Goal: Transaction & Acquisition: Purchase product/service

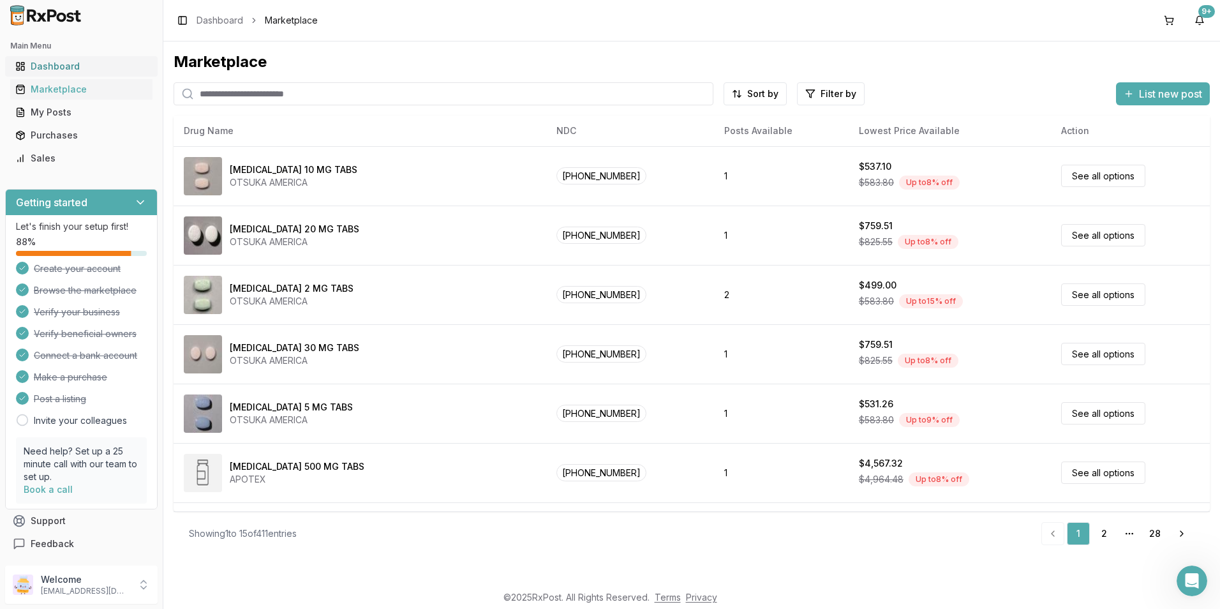
click at [76, 65] on div "Dashboard" at bounding box center [81, 66] width 132 height 13
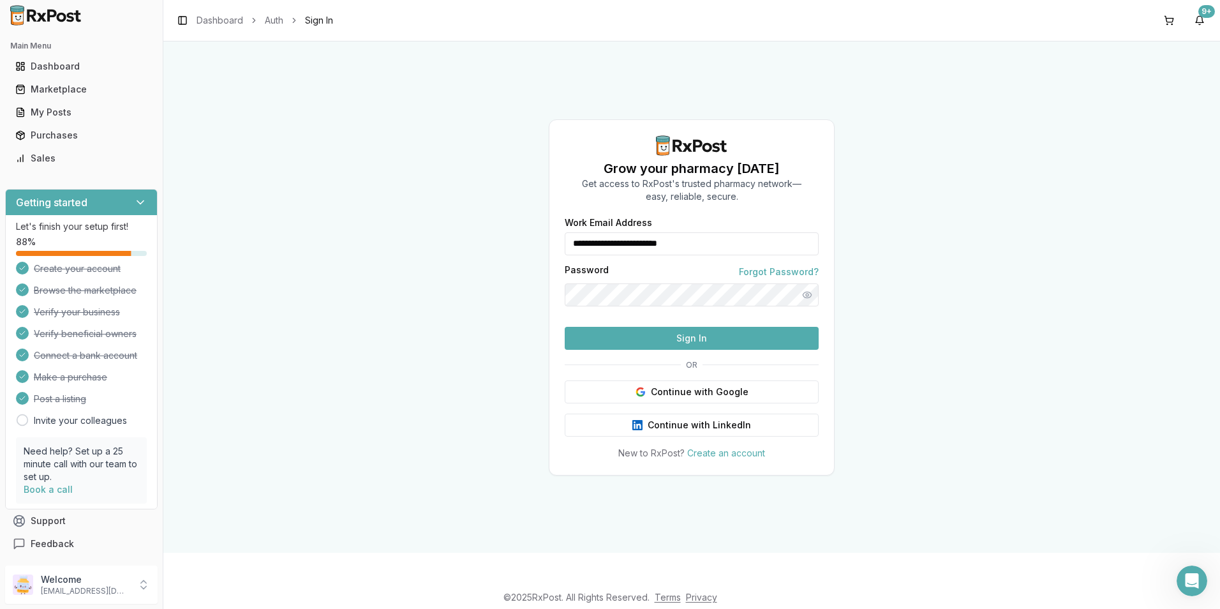
click at [689, 350] on button "Sign In" at bounding box center [692, 338] width 254 height 23
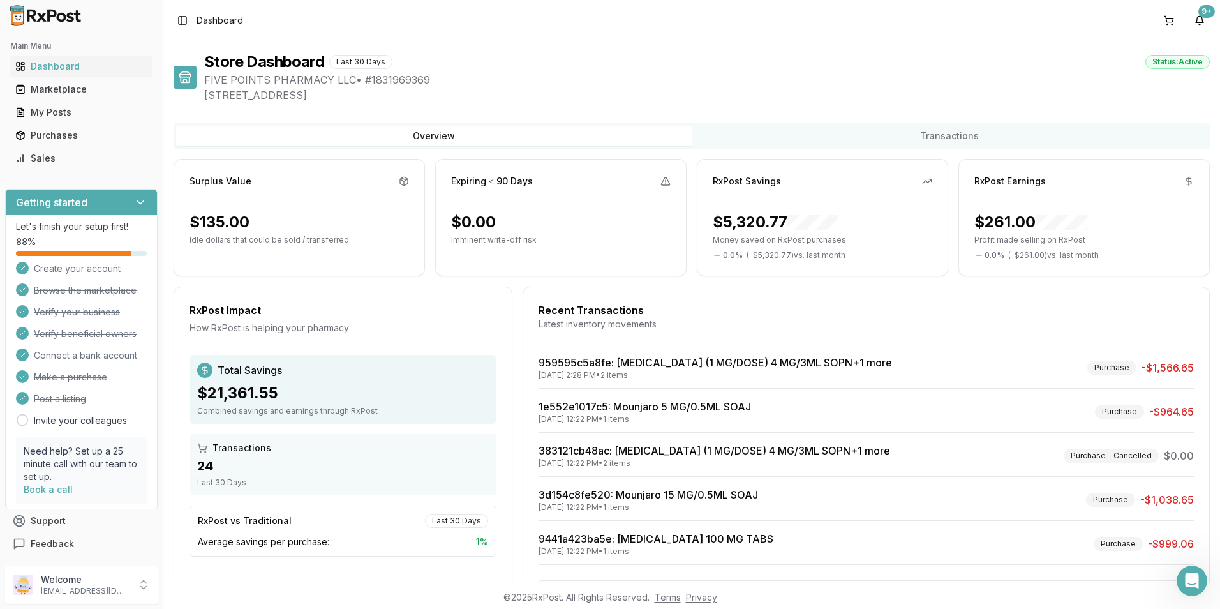
scroll to position [54, 0]
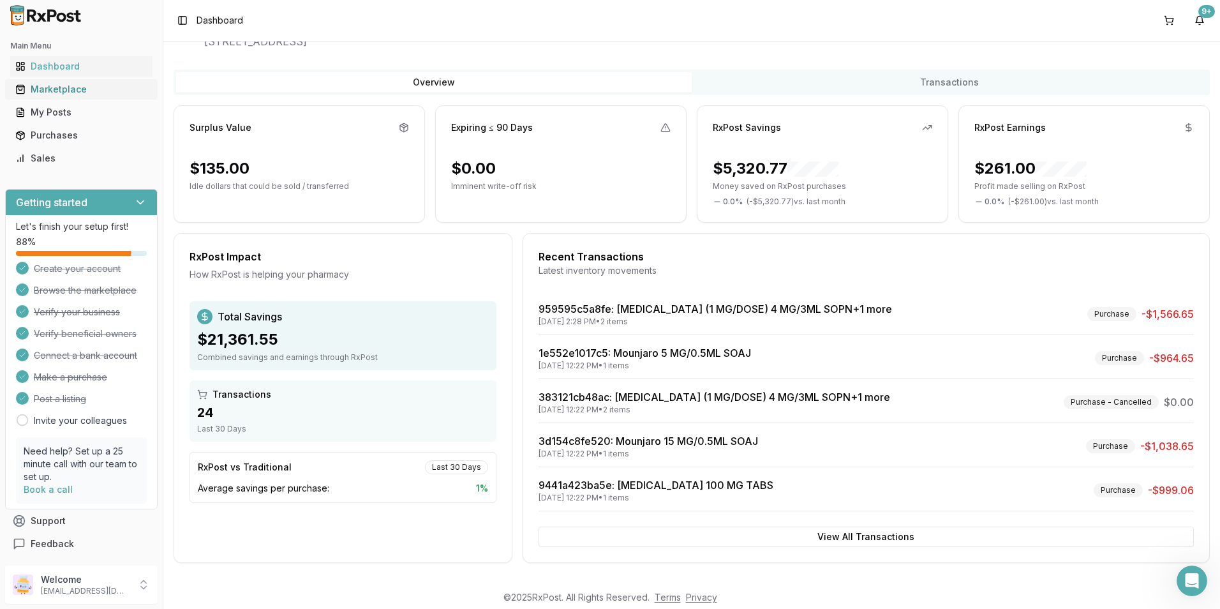
click at [68, 87] on div "Marketplace" at bounding box center [81, 89] width 132 height 13
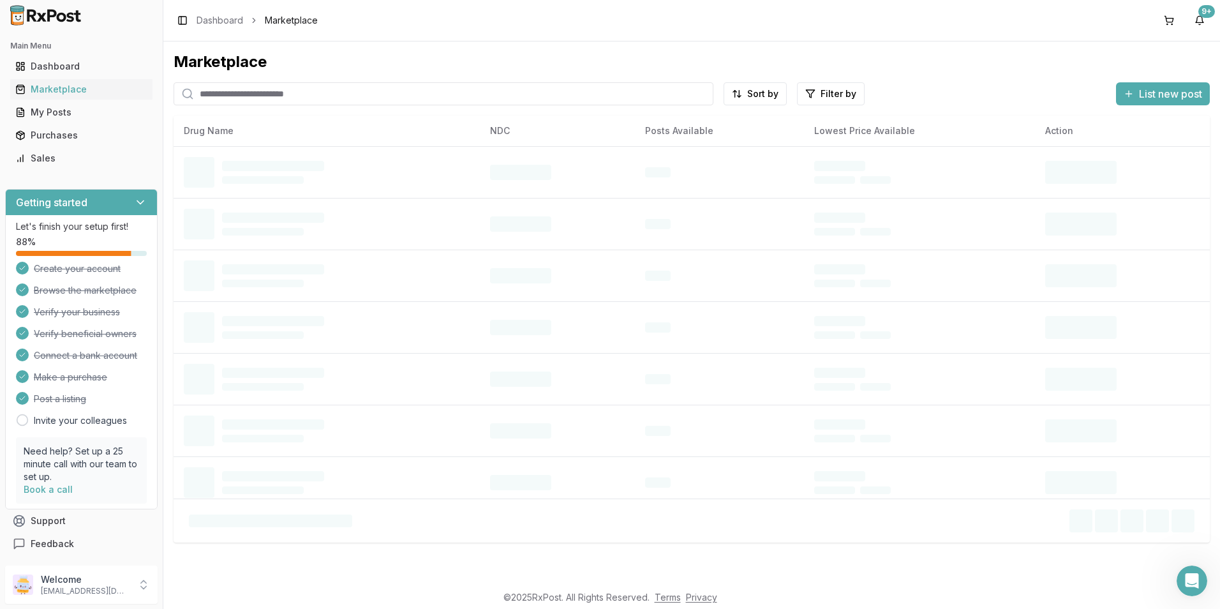
click at [289, 100] on input "search" at bounding box center [444, 93] width 540 height 23
type input "*******"
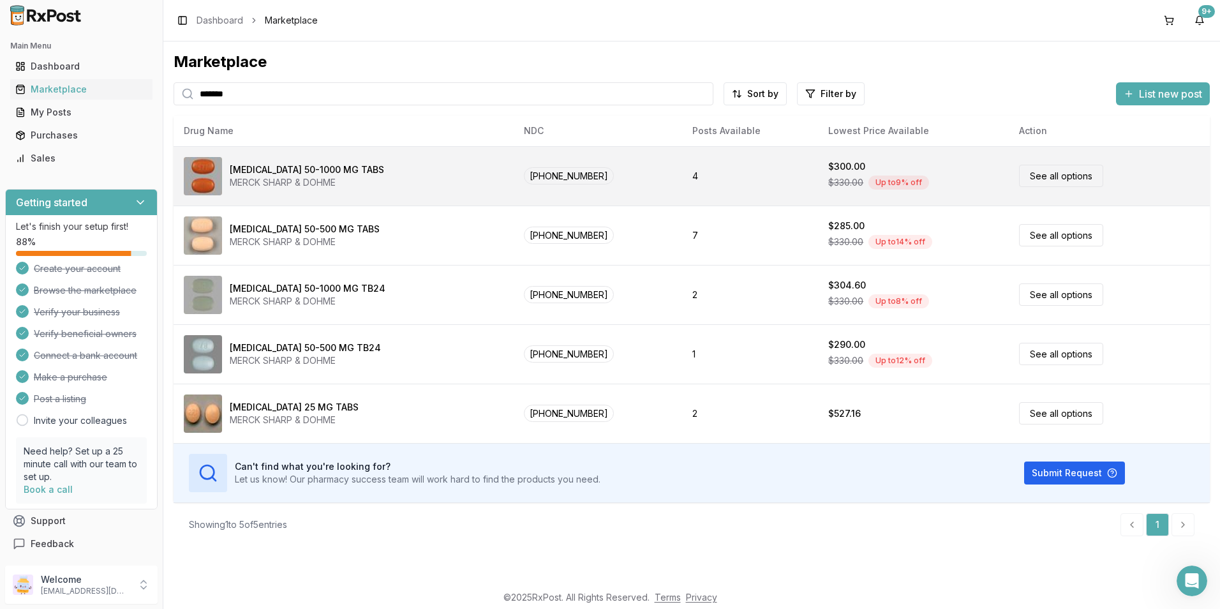
click at [1025, 181] on link "See all options" at bounding box center [1061, 176] width 84 height 22
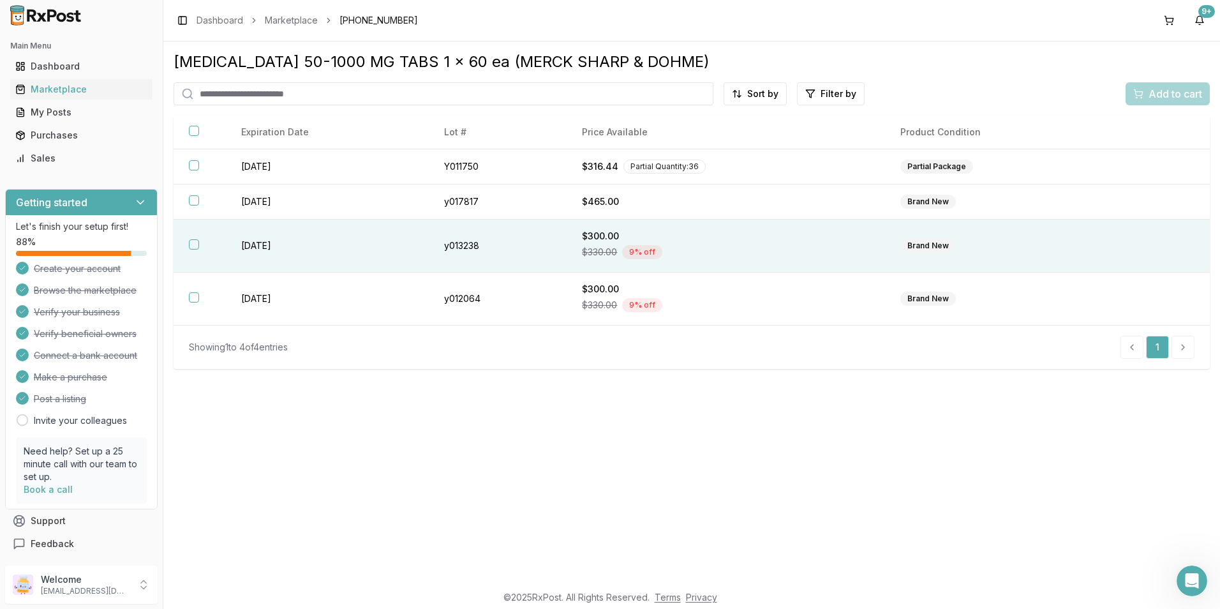
click at [198, 246] on button "button" at bounding box center [194, 244] width 10 height 10
click at [1188, 99] on span "Add to cart" at bounding box center [1175, 93] width 54 height 15
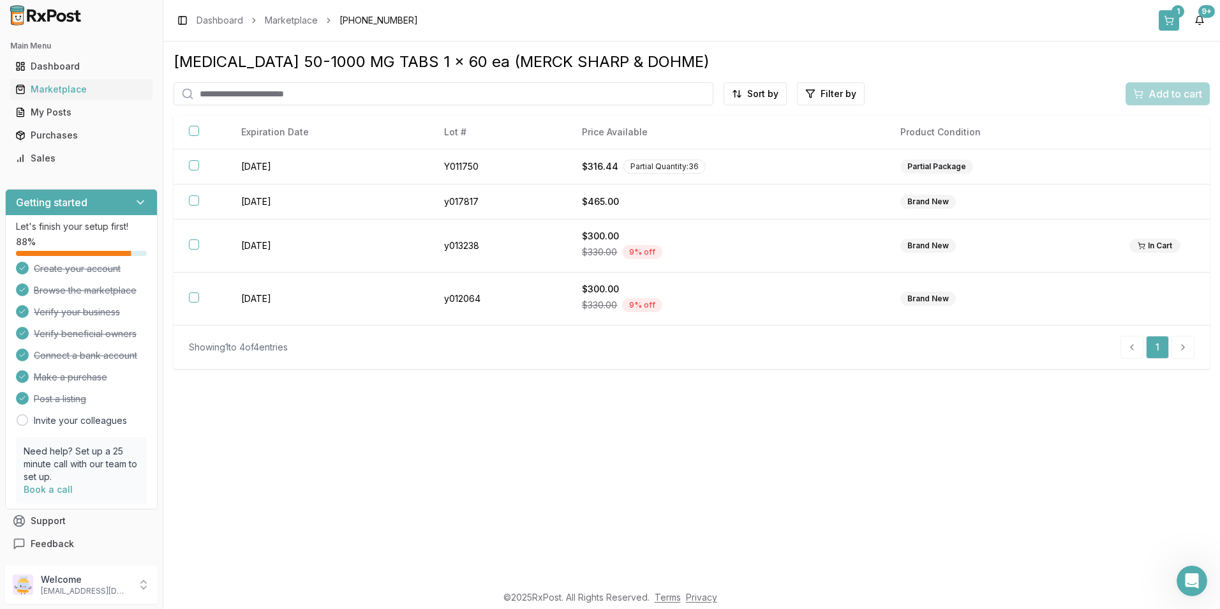
click at [1173, 29] on button "1" at bounding box center [1169, 20] width 20 height 20
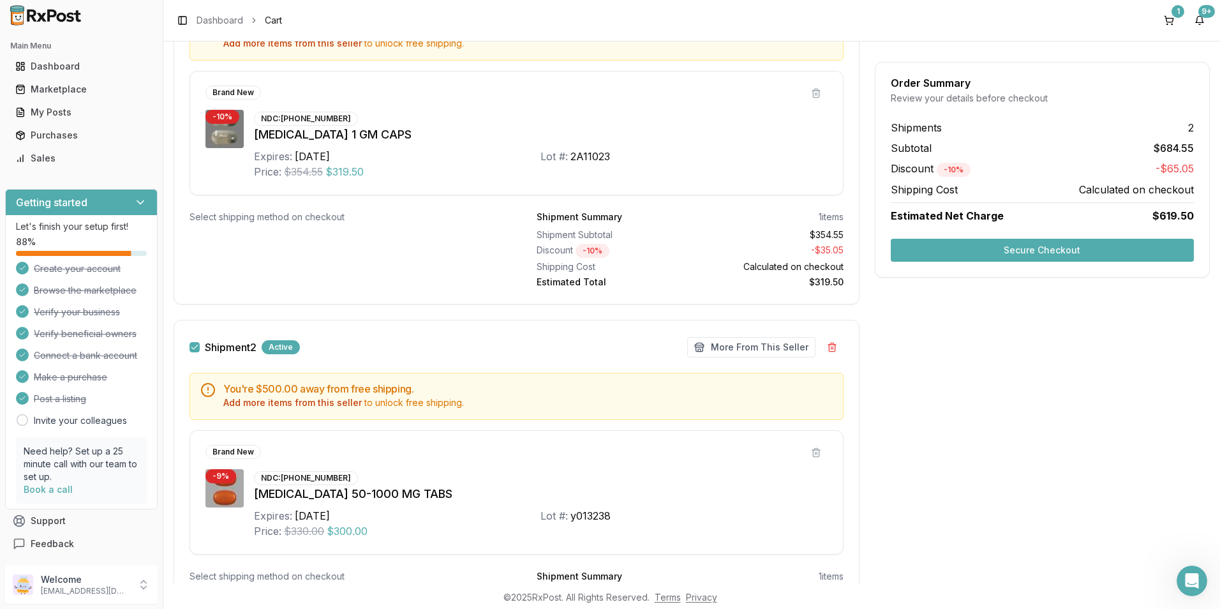
scroll to position [396, 0]
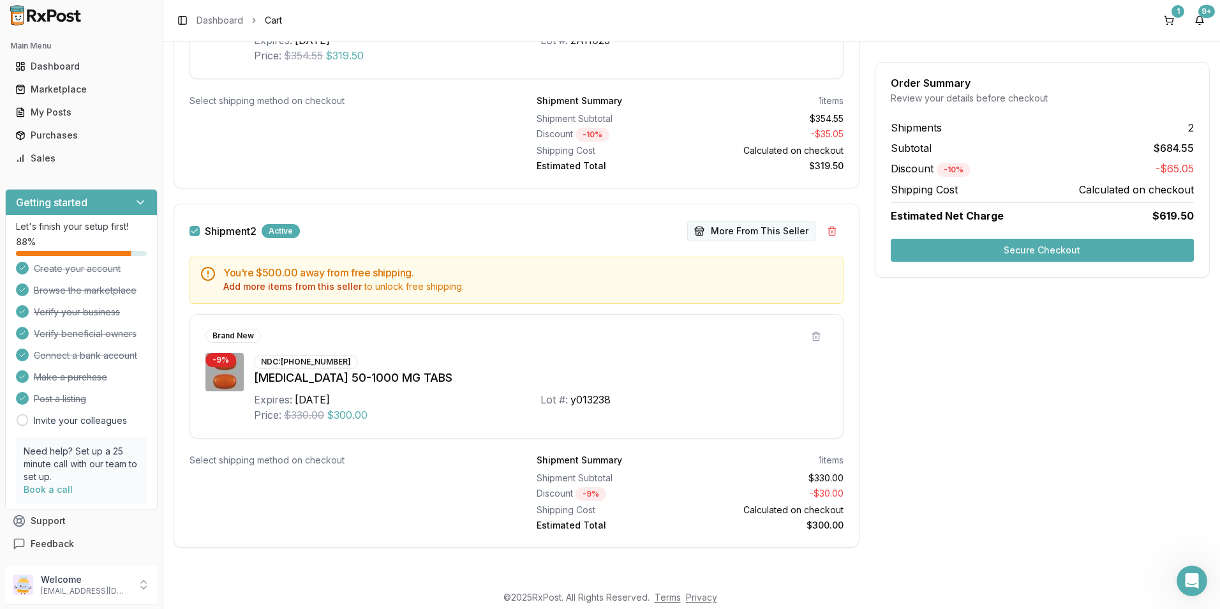
click at [780, 235] on button "More From This Seller" at bounding box center [751, 231] width 128 height 20
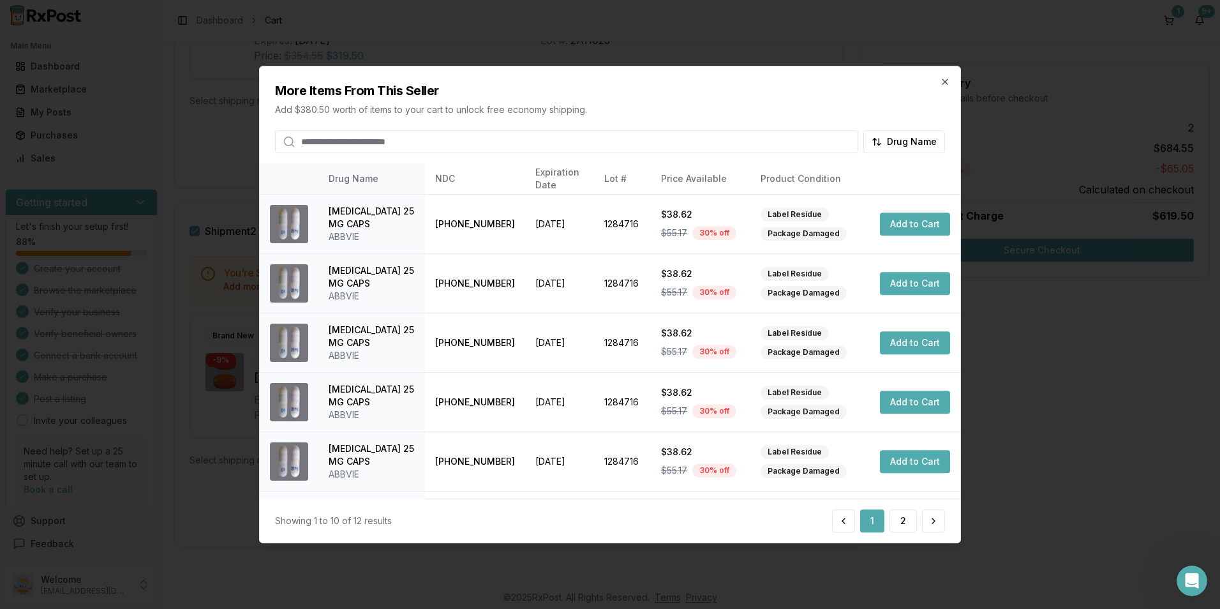
click at [339, 135] on input "search" at bounding box center [566, 141] width 583 height 23
type input "*******"
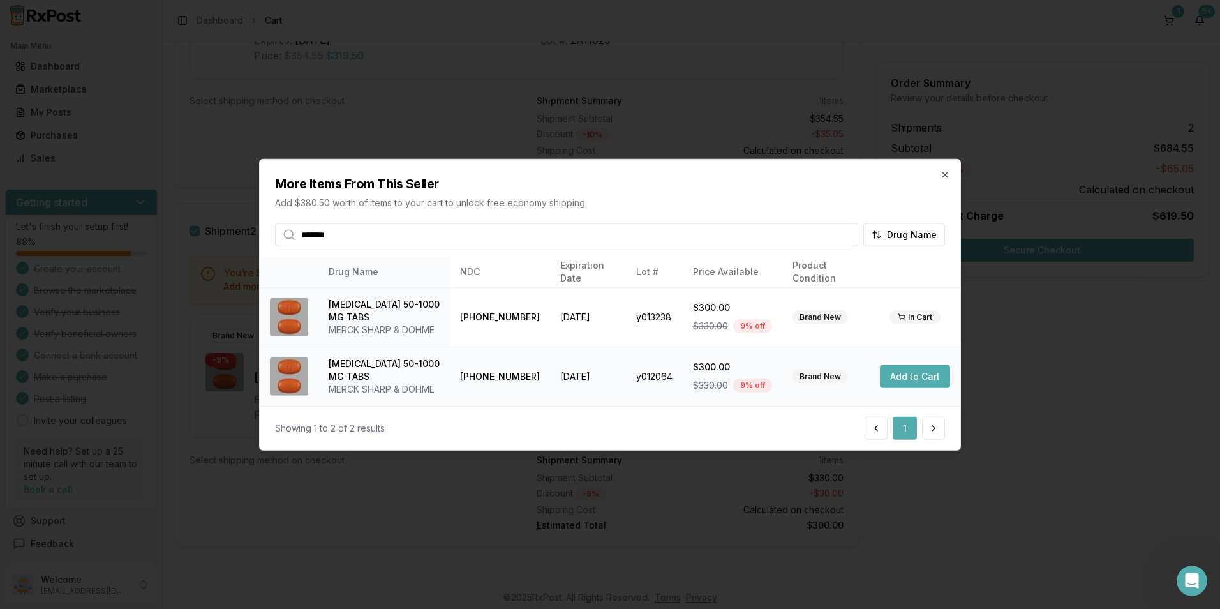
click at [921, 382] on button "Add to Cart" at bounding box center [915, 375] width 70 height 23
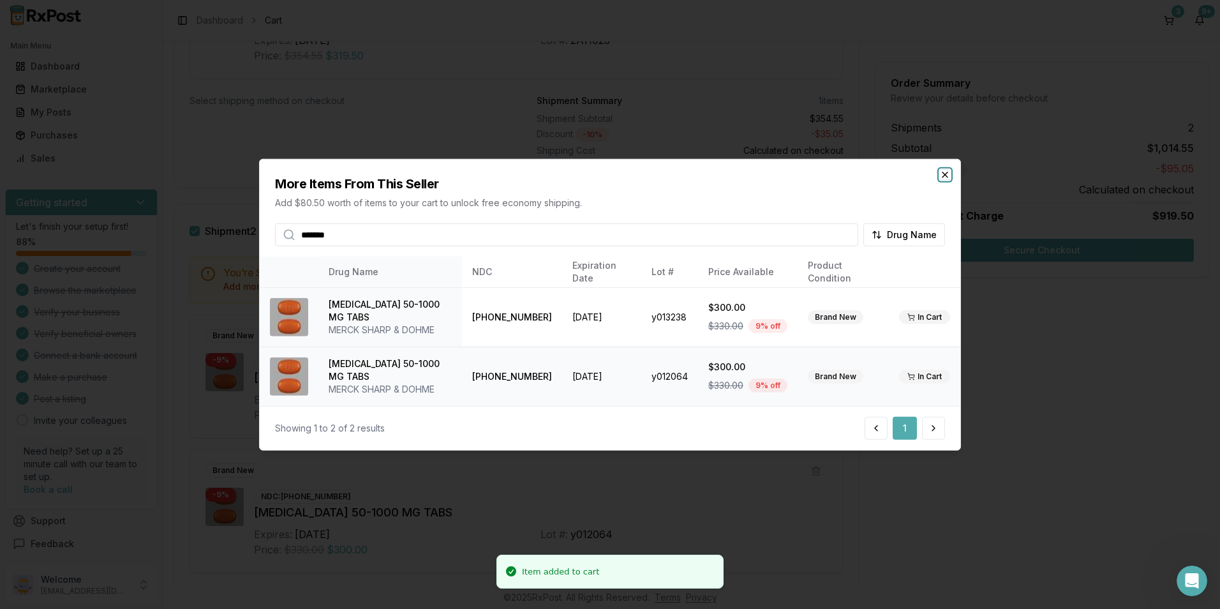
click at [946, 175] on icon "button" at bounding box center [944, 174] width 5 height 5
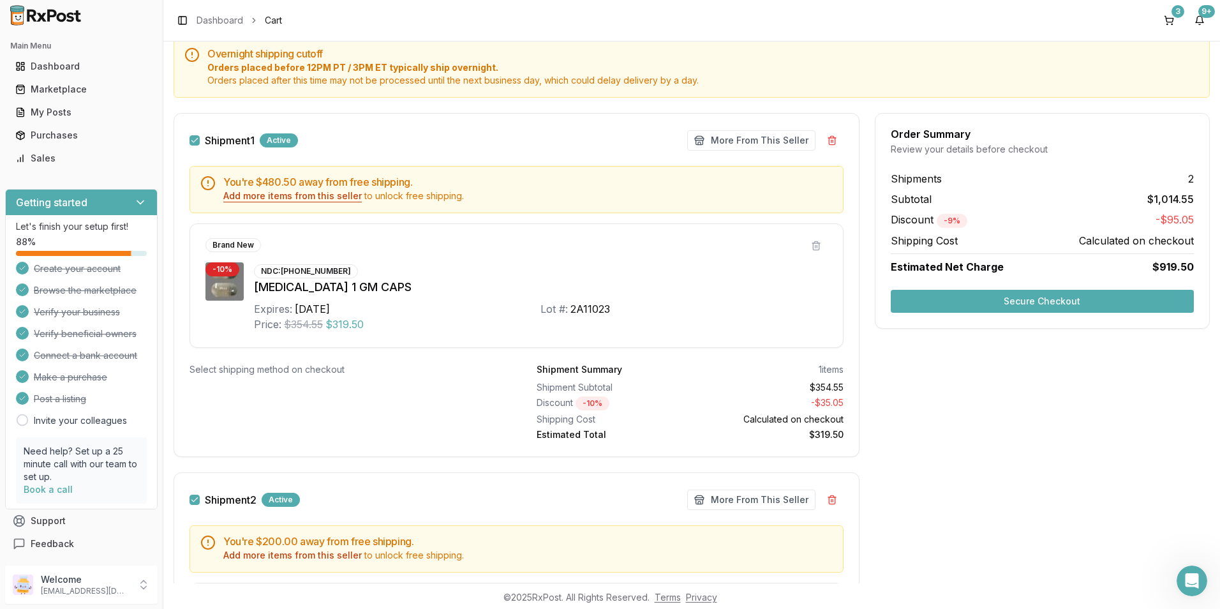
scroll to position [0, 0]
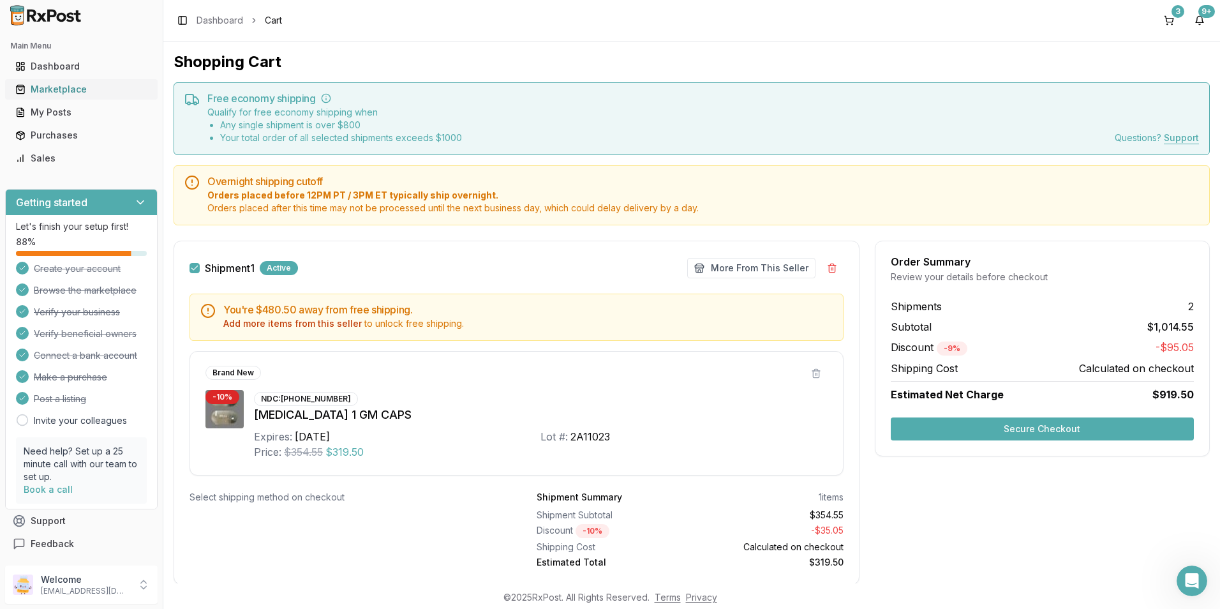
click at [62, 91] on div "Marketplace" at bounding box center [81, 89] width 132 height 13
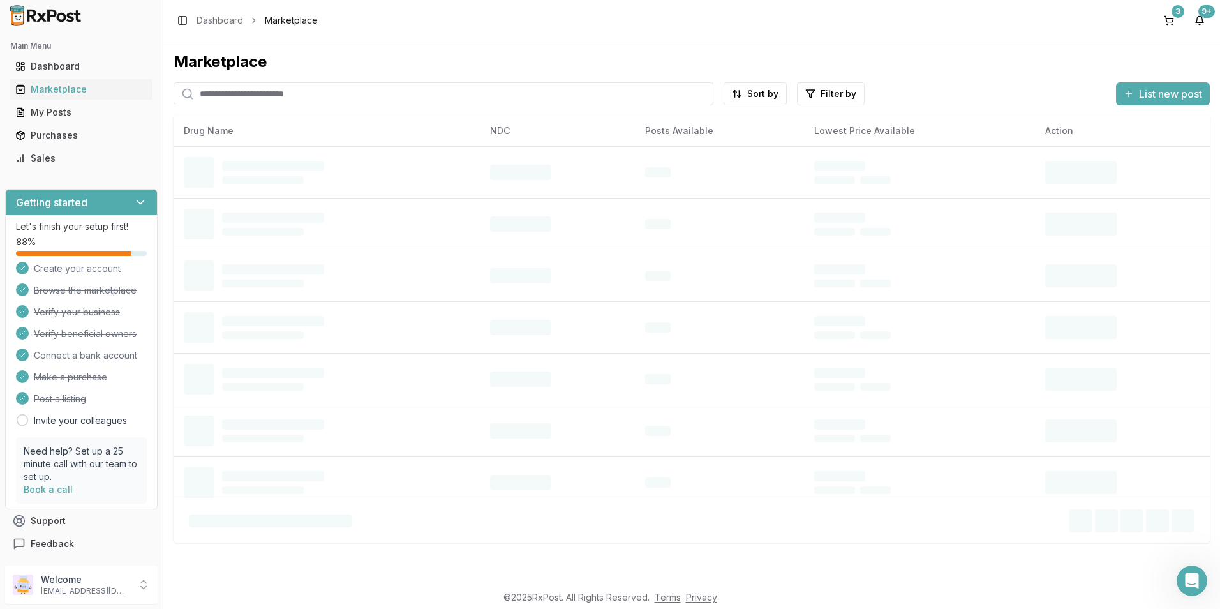
click at [240, 102] on input "search" at bounding box center [444, 93] width 540 height 23
type input "******"
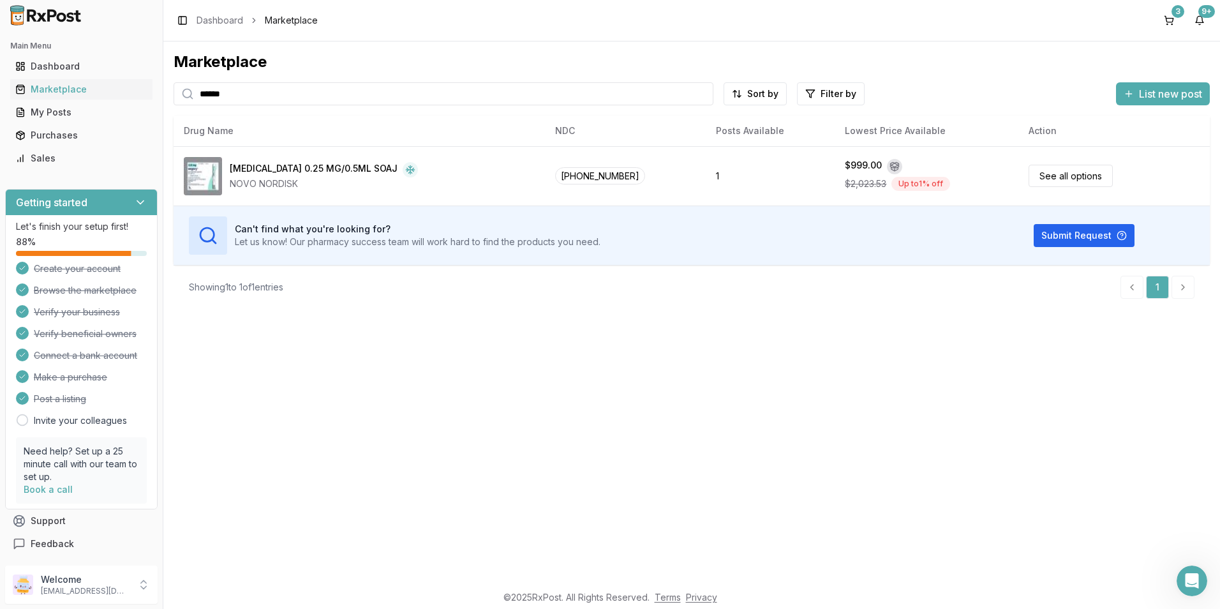
drag, startPoint x: 280, startPoint y: 100, endPoint x: 156, endPoint y: 100, distance: 124.4
click at [156, 100] on div "Main Menu Dashboard Marketplace My Posts Purchases Sales Getting started Let's …" at bounding box center [610, 304] width 1220 height 609
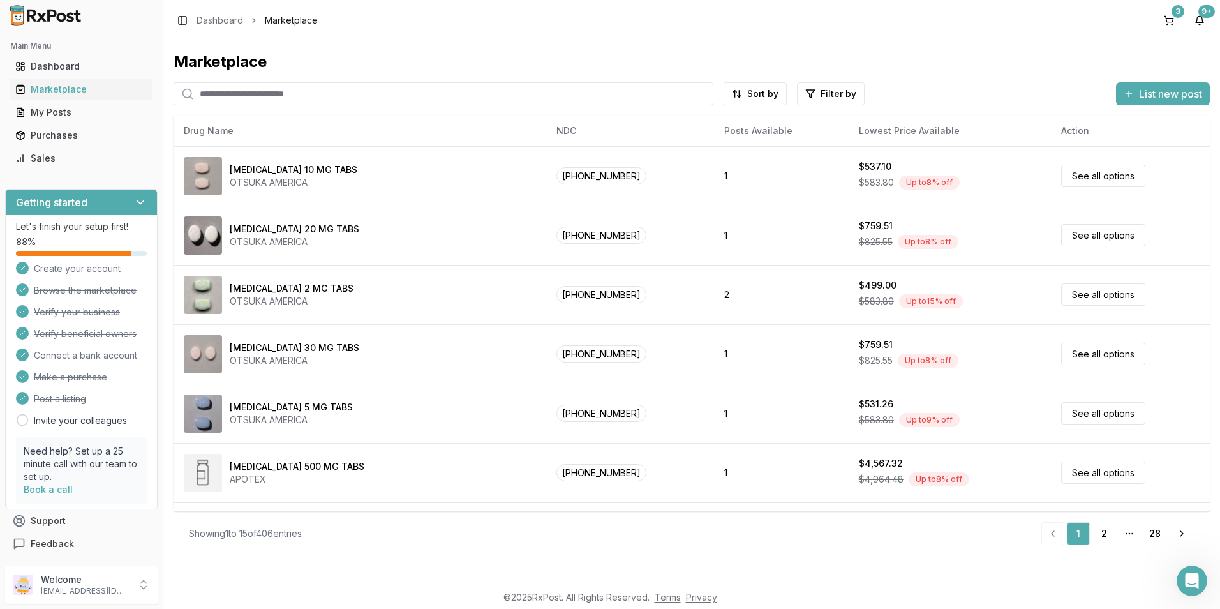
click at [232, 98] on input "search" at bounding box center [444, 93] width 540 height 23
type input "*****"
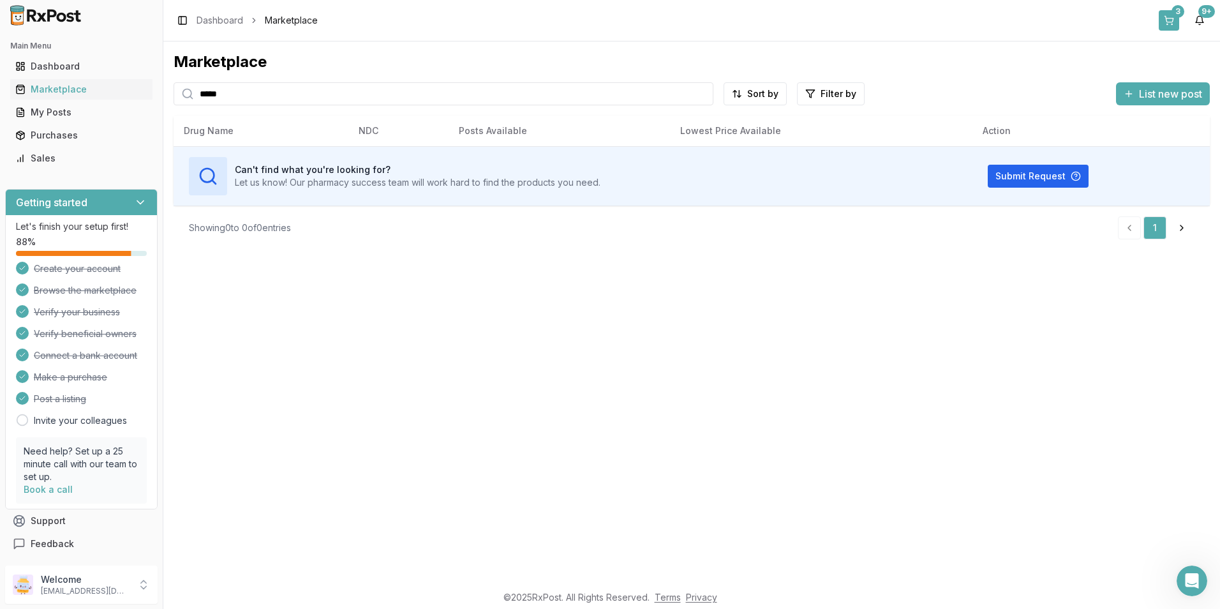
click at [1176, 26] on button "3" at bounding box center [1169, 20] width 20 height 20
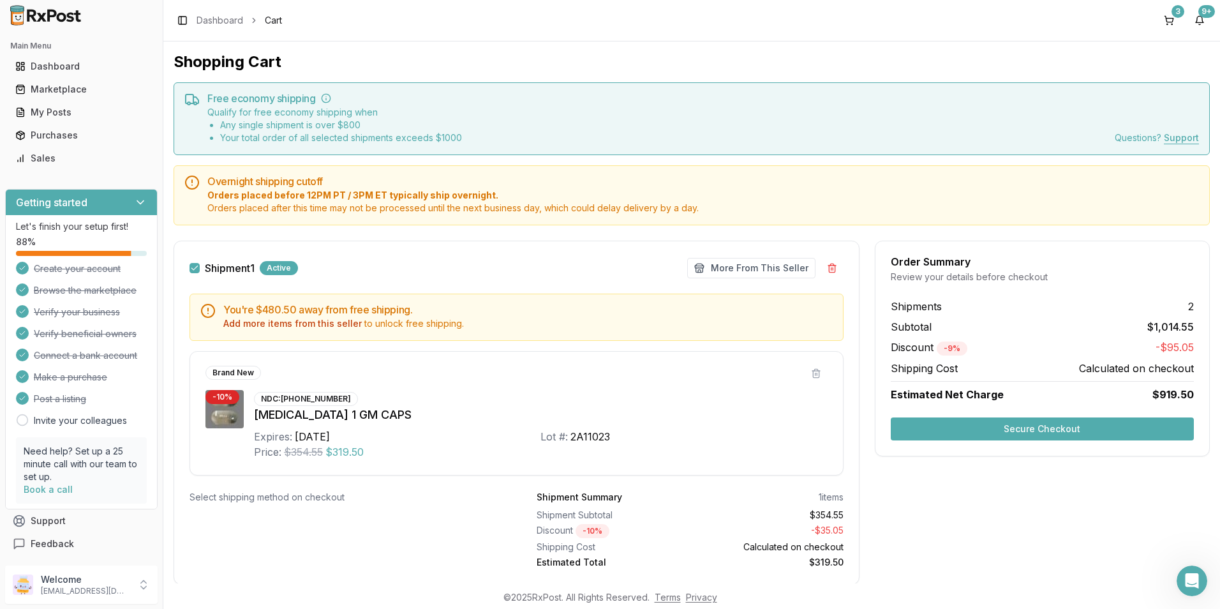
scroll to position [128, 0]
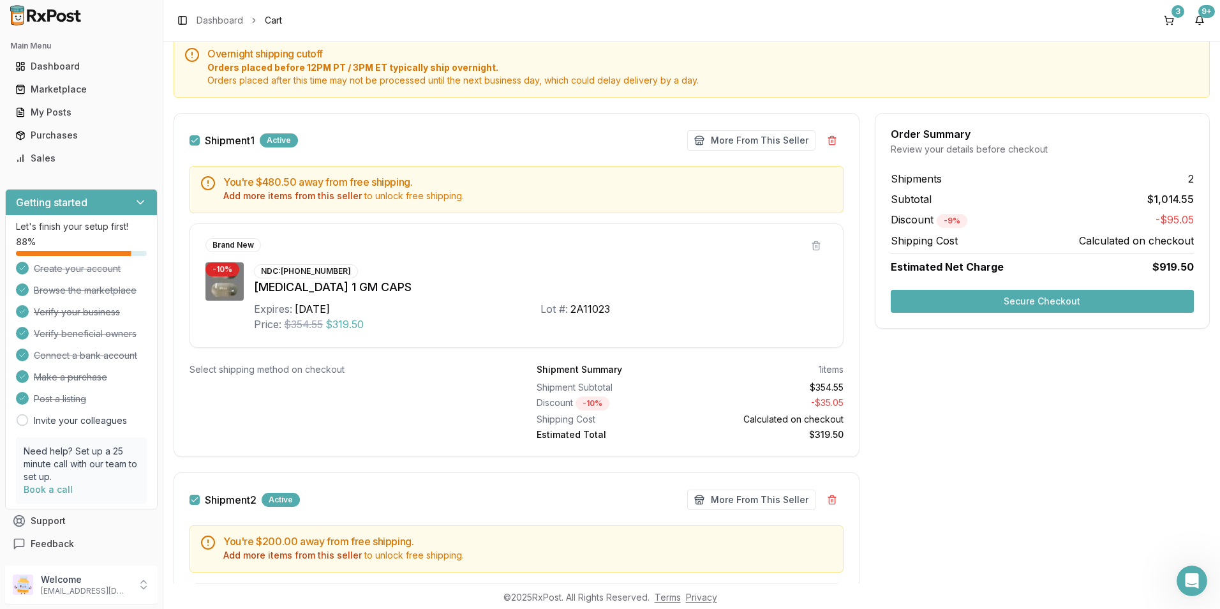
click at [1055, 304] on button "Secure Checkout" at bounding box center [1042, 301] width 303 height 23
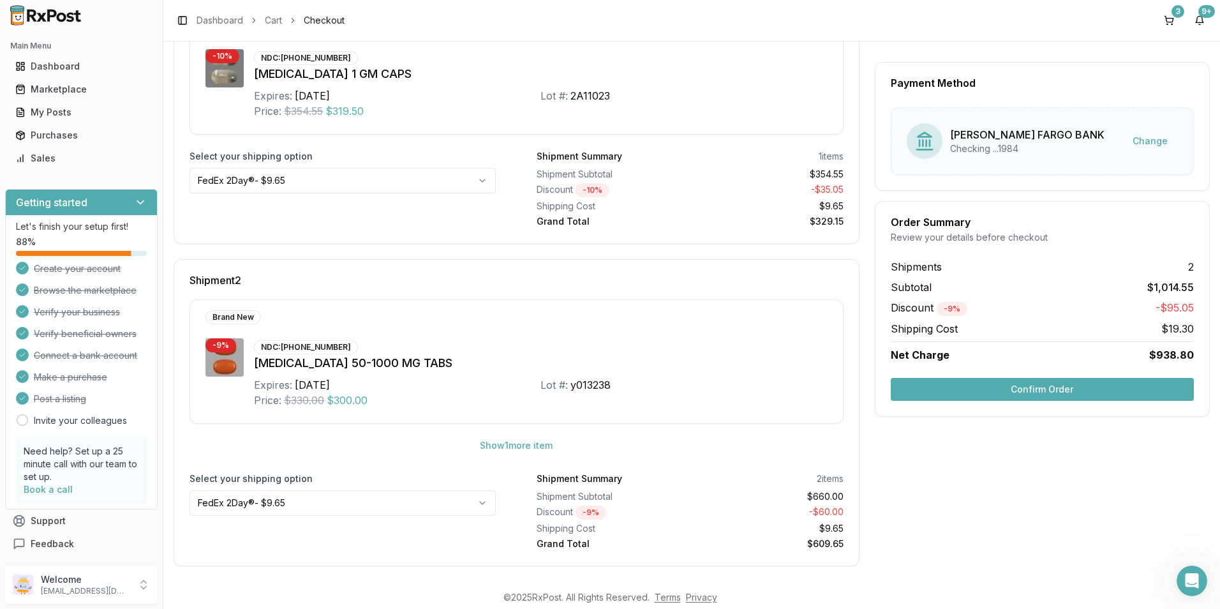
scroll to position [267, 0]
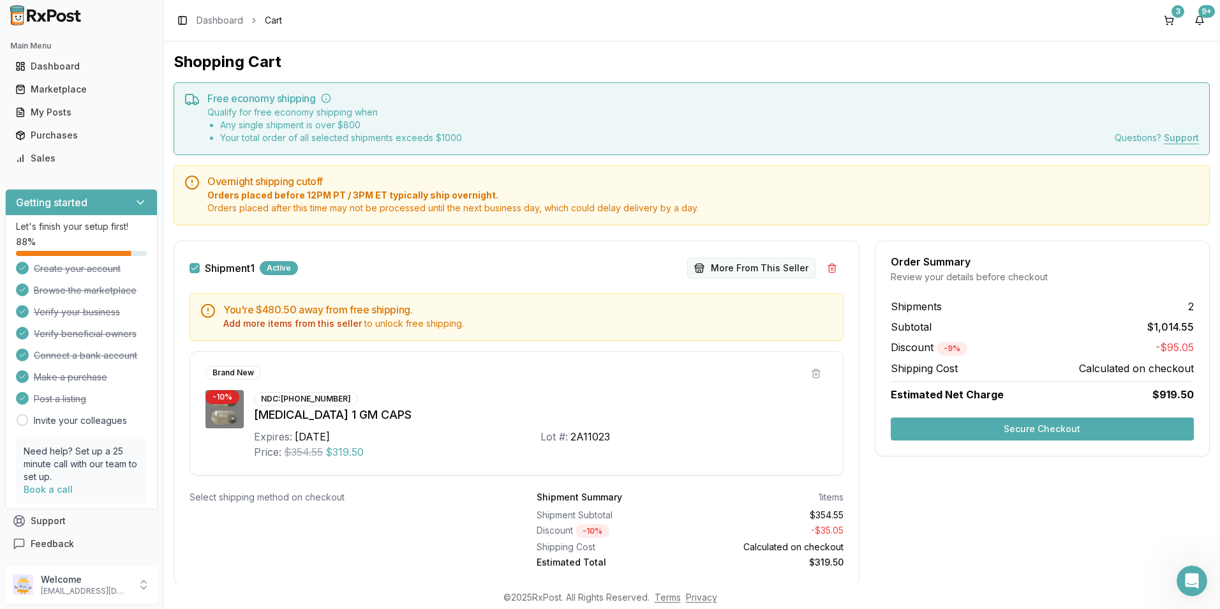
click at [746, 267] on button "More From This Seller" at bounding box center [751, 268] width 128 height 20
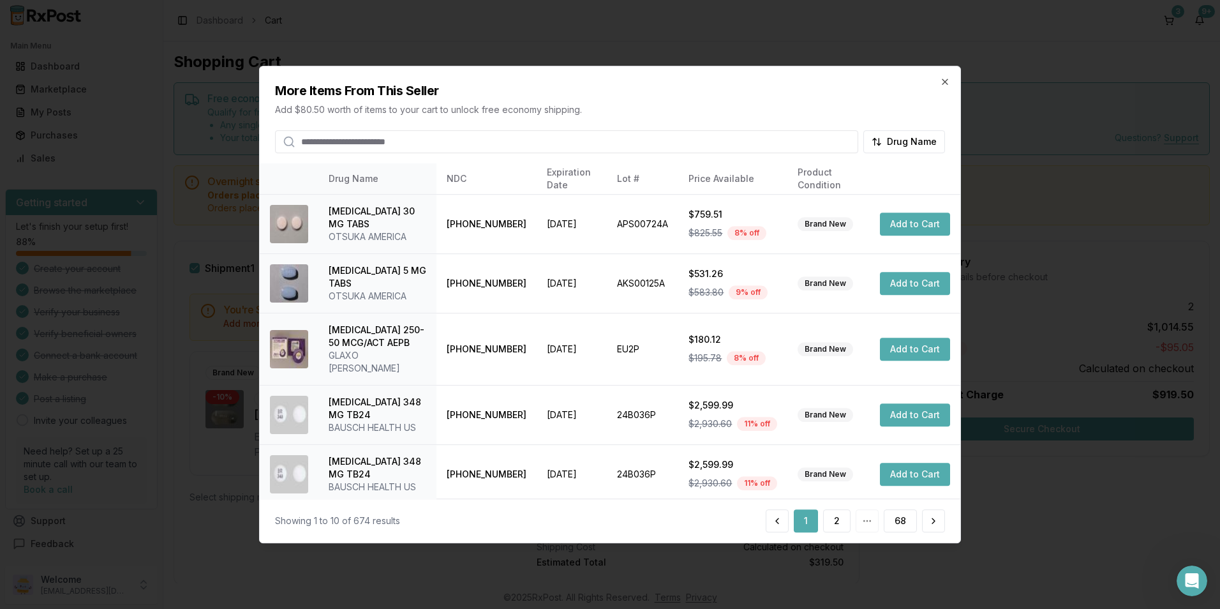
scroll to position [289, 0]
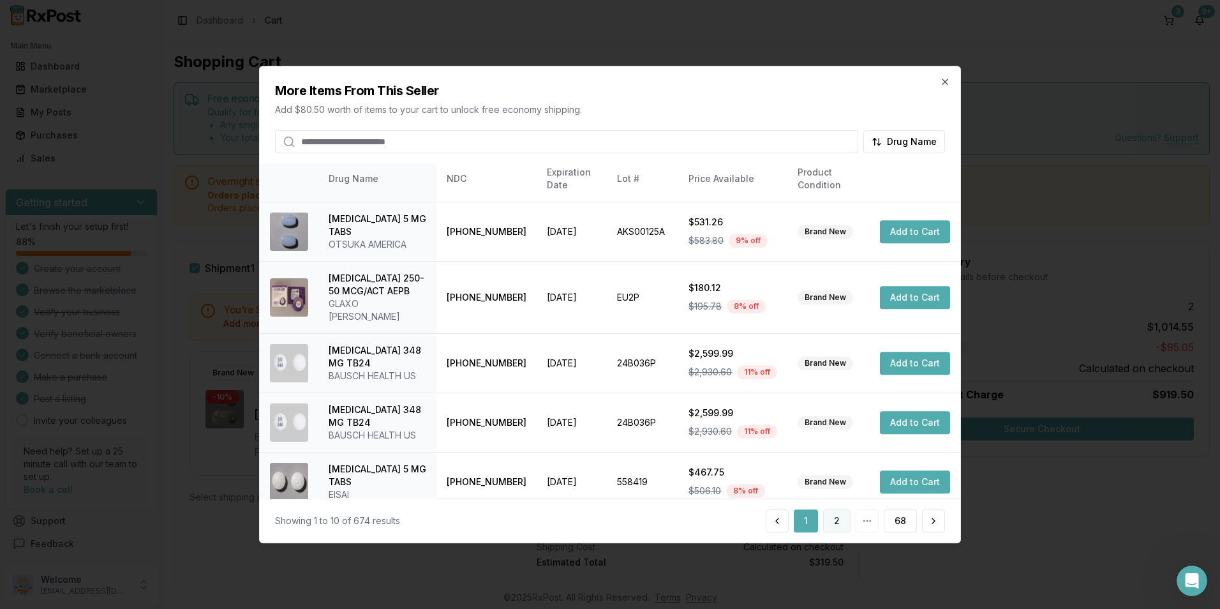
click at [837, 521] on button "2" at bounding box center [836, 520] width 27 height 23
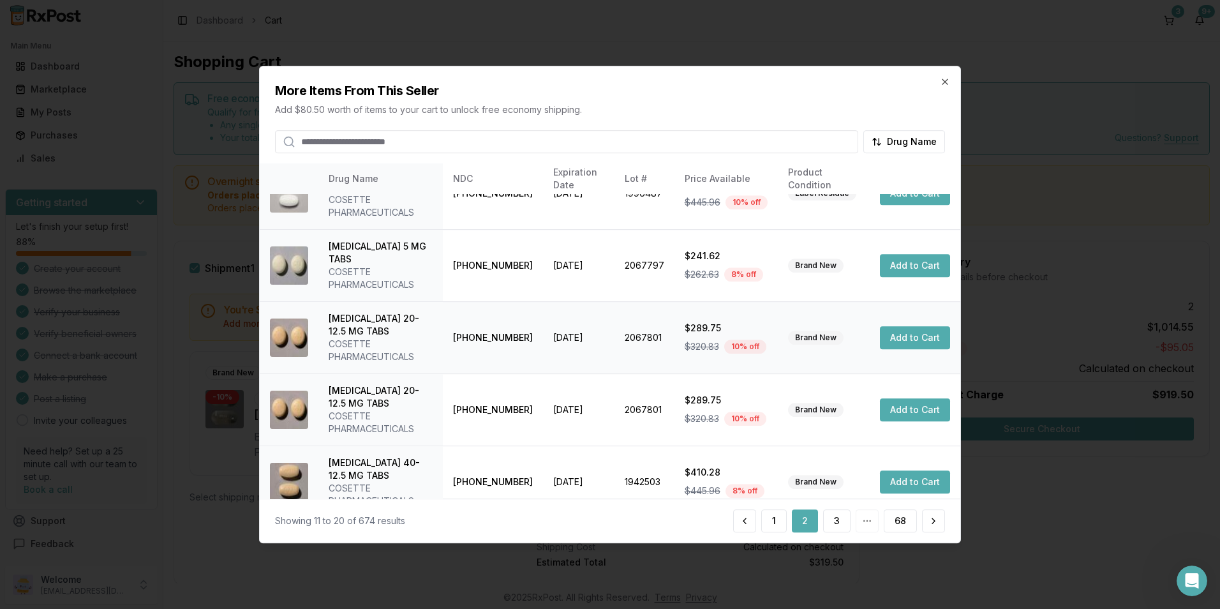
scroll to position [340, 0]
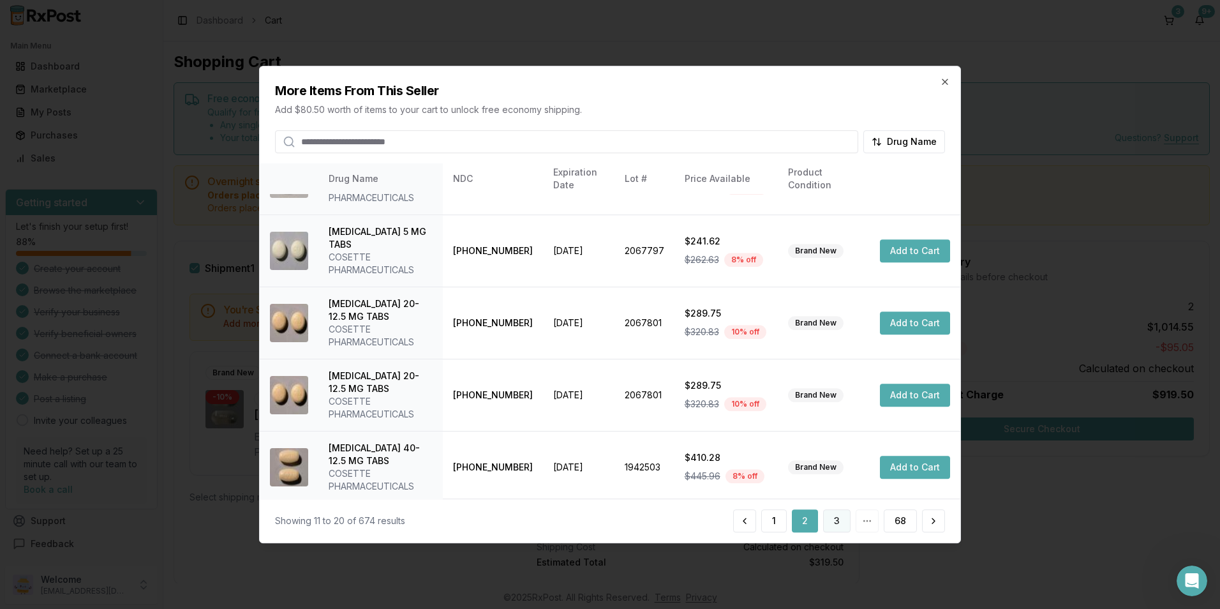
click at [833, 520] on button "3" at bounding box center [836, 520] width 27 height 23
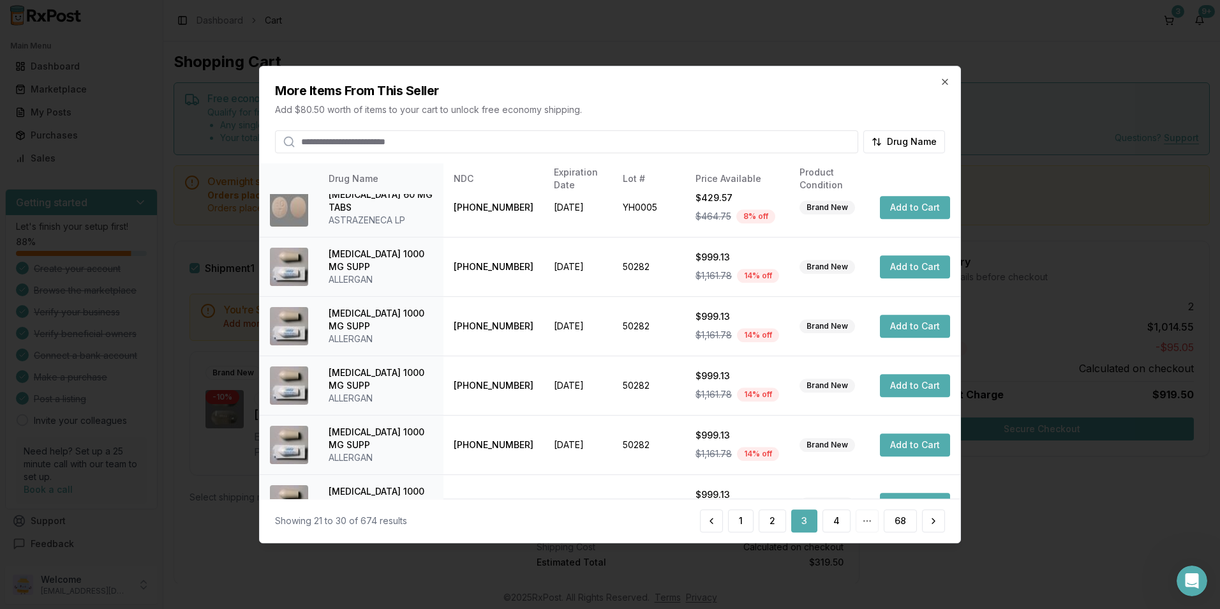
scroll to position [327, 0]
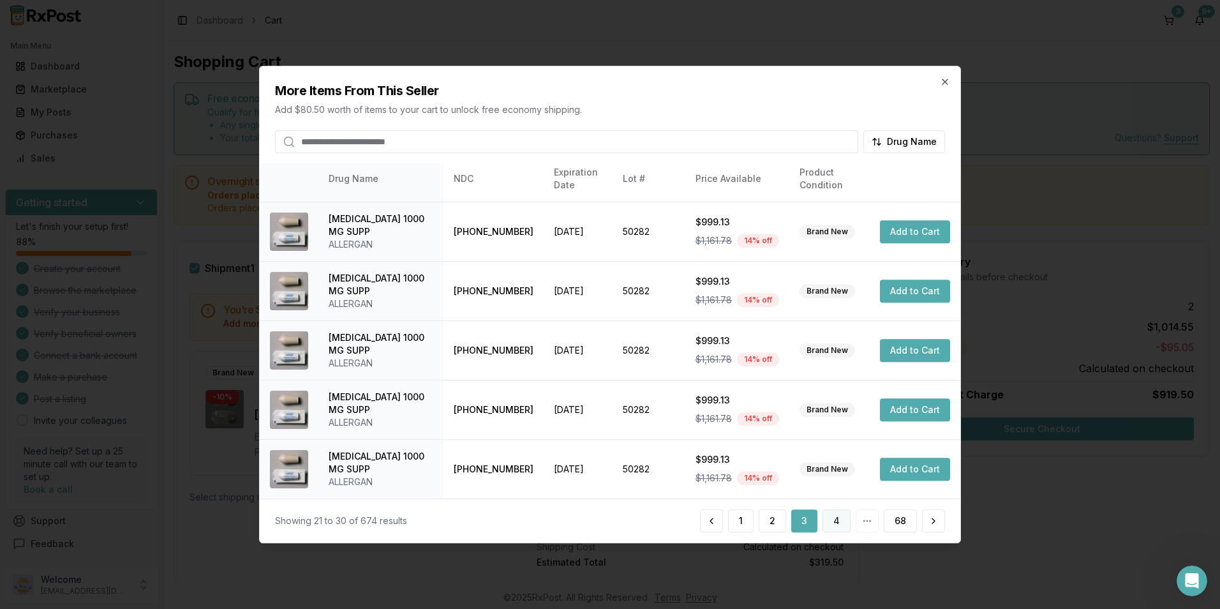
click at [830, 523] on button "4" at bounding box center [836, 520] width 28 height 23
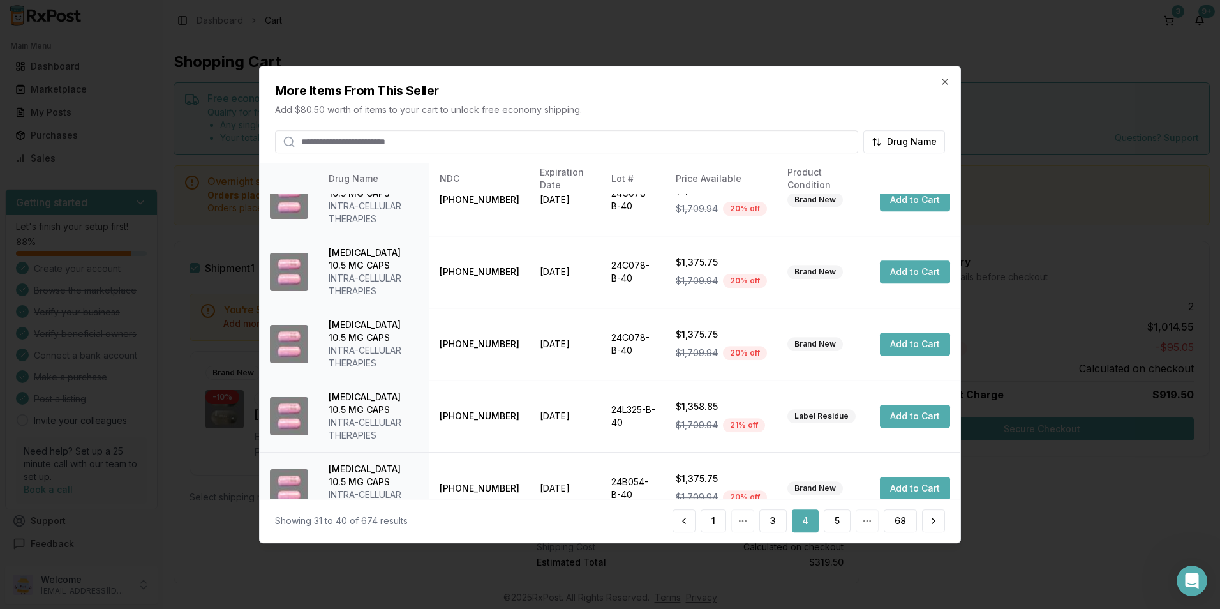
scroll to position [404, 0]
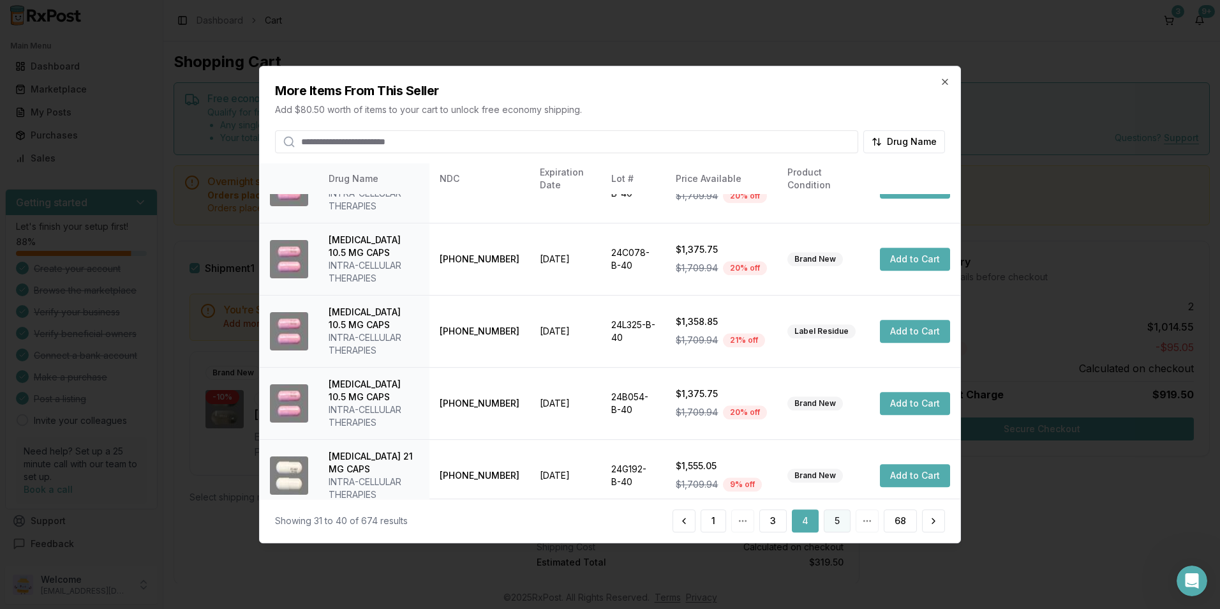
click at [831, 525] on button "5" at bounding box center [837, 520] width 27 height 23
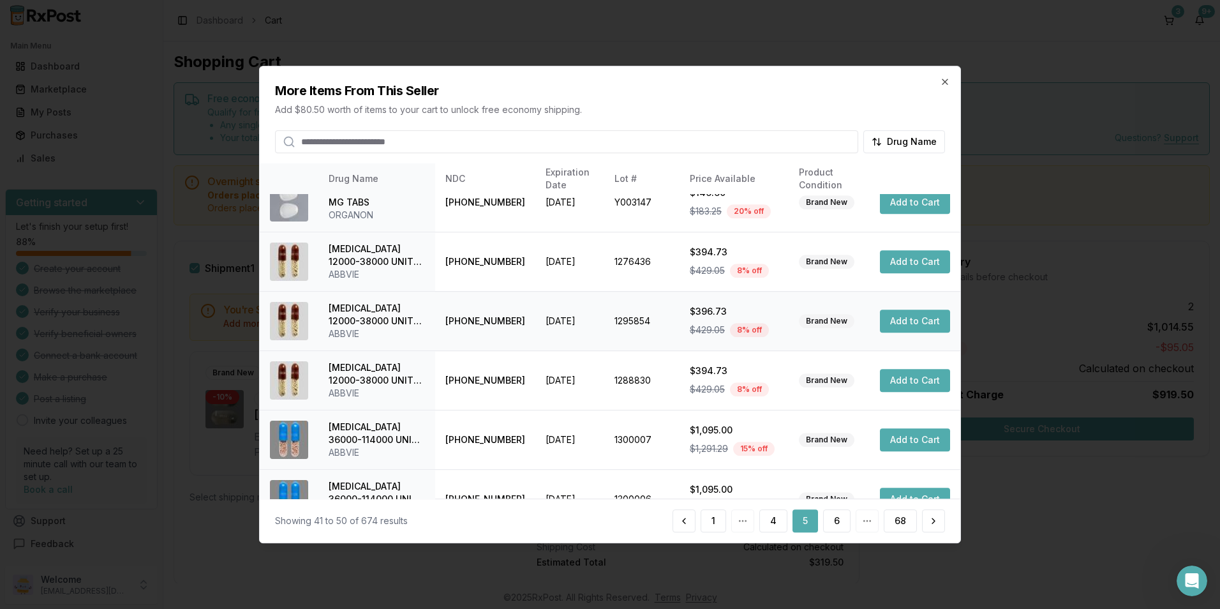
scroll to position [289, 0]
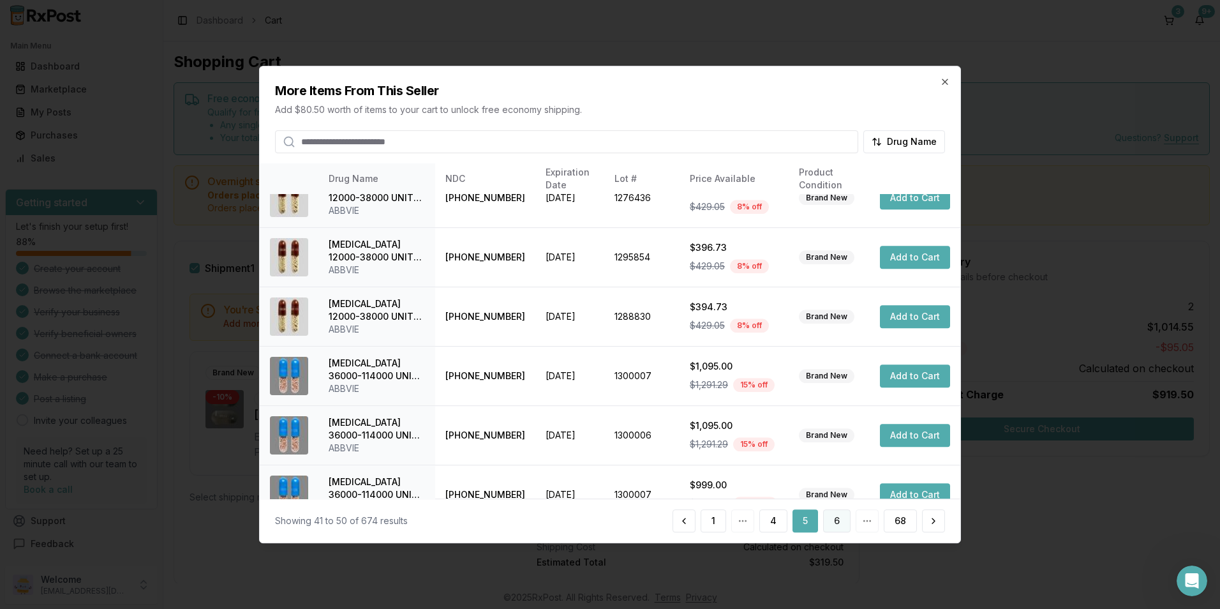
click at [832, 519] on button "6" at bounding box center [836, 520] width 27 height 23
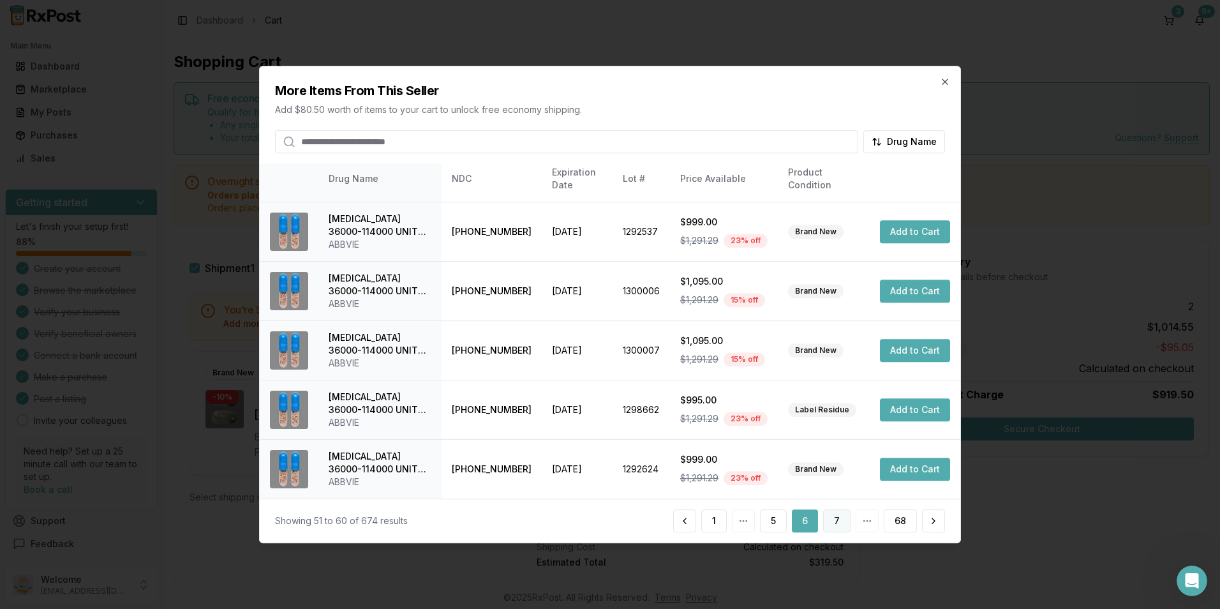
click at [830, 520] on button "7" at bounding box center [836, 520] width 27 height 23
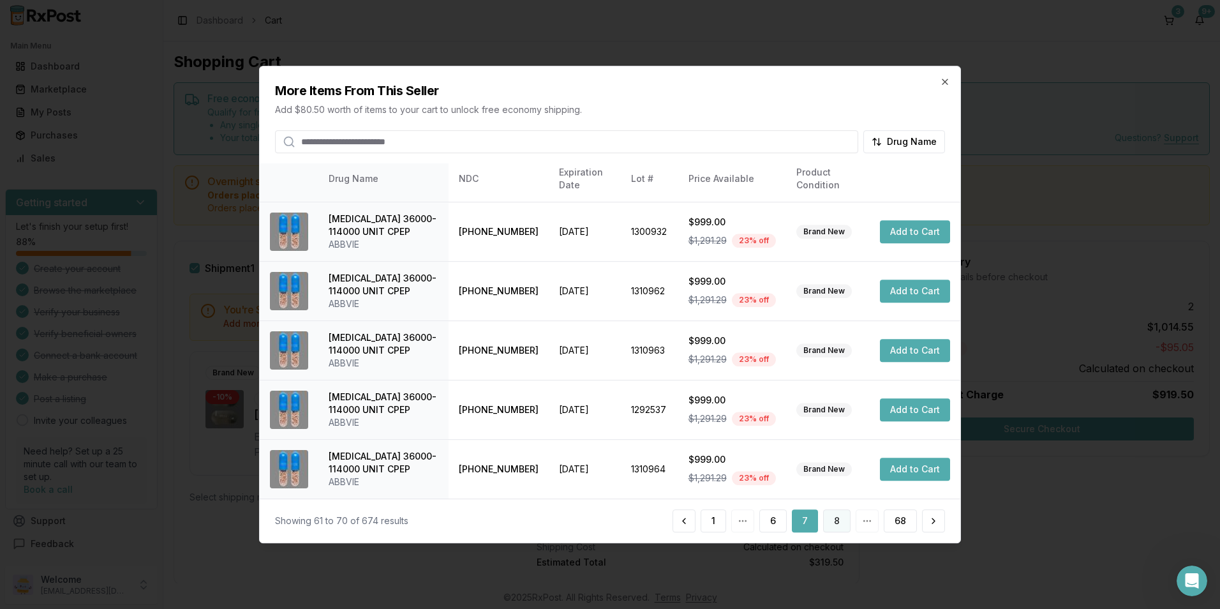
click at [836, 519] on button "8" at bounding box center [836, 520] width 27 height 23
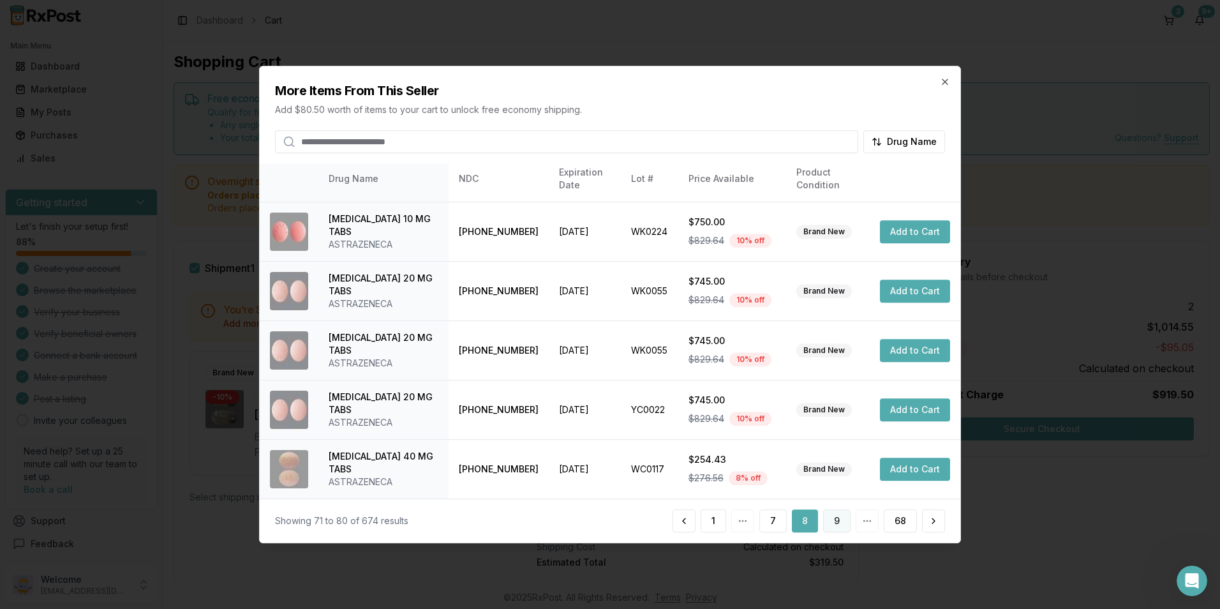
click at [837, 528] on button "9" at bounding box center [836, 520] width 27 height 23
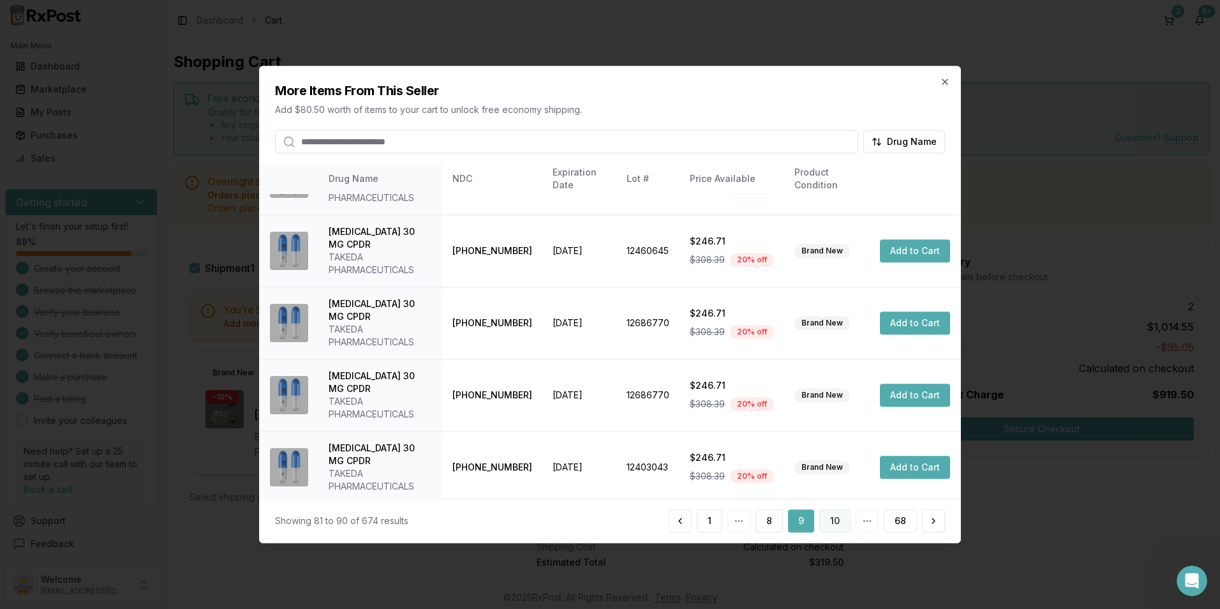
click at [840, 526] on button "10" at bounding box center [834, 520] width 31 height 23
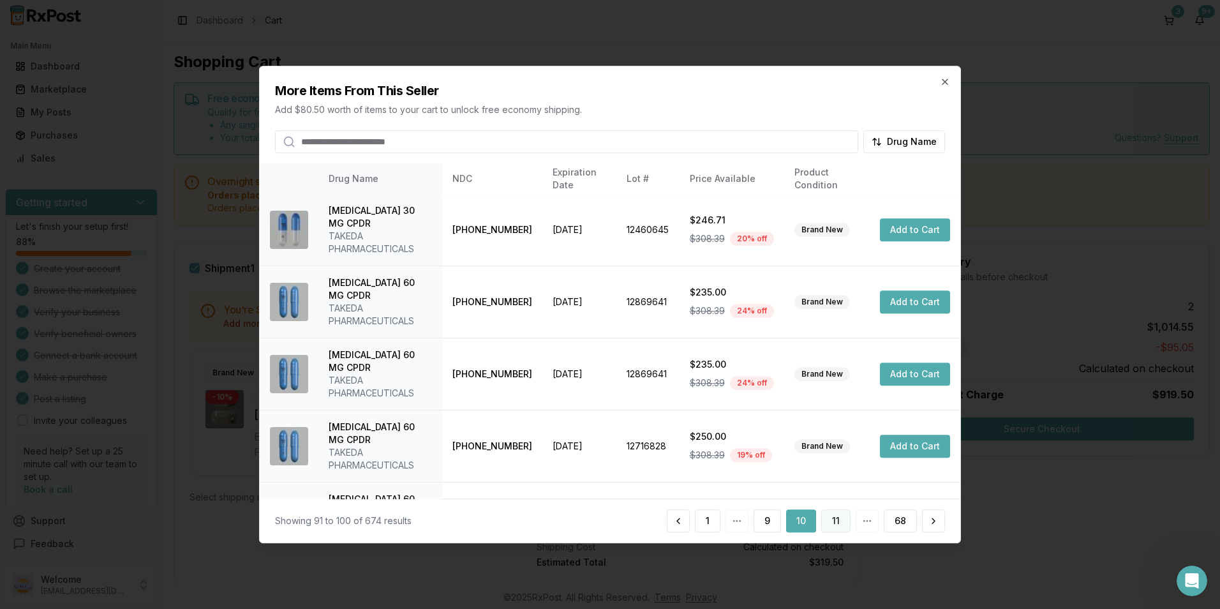
click at [835, 522] on button "11" at bounding box center [835, 520] width 29 height 23
click at [836, 528] on button "12" at bounding box center [834, 520] width 31 height 23
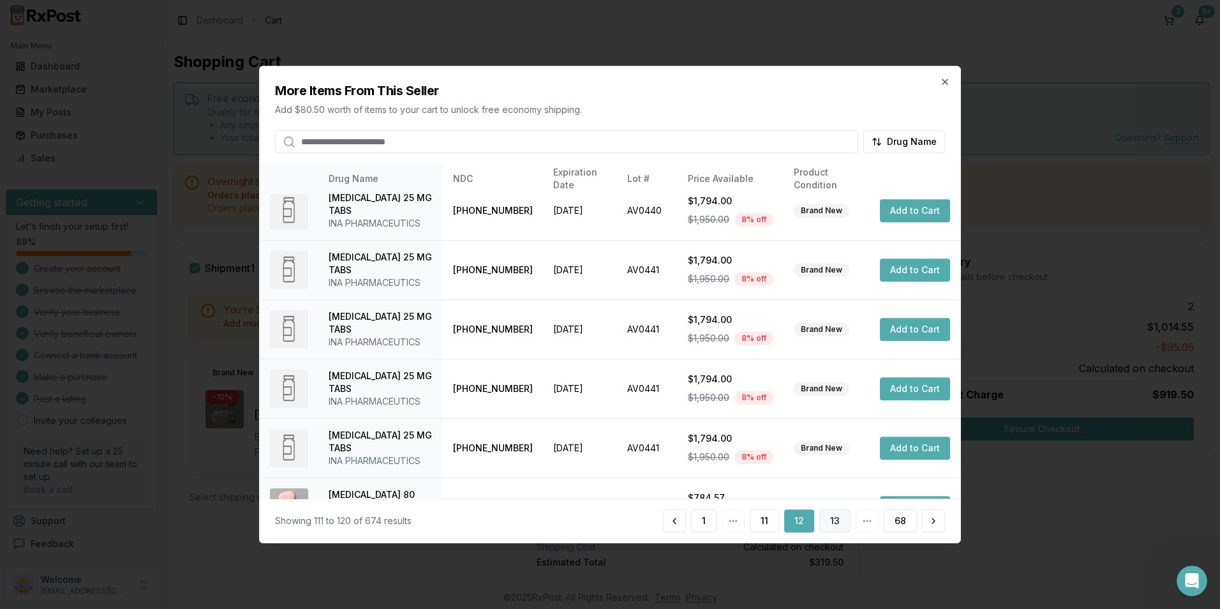
click at [836, 523] on button "13" at bounding box center [834, 520] width 31 height 23
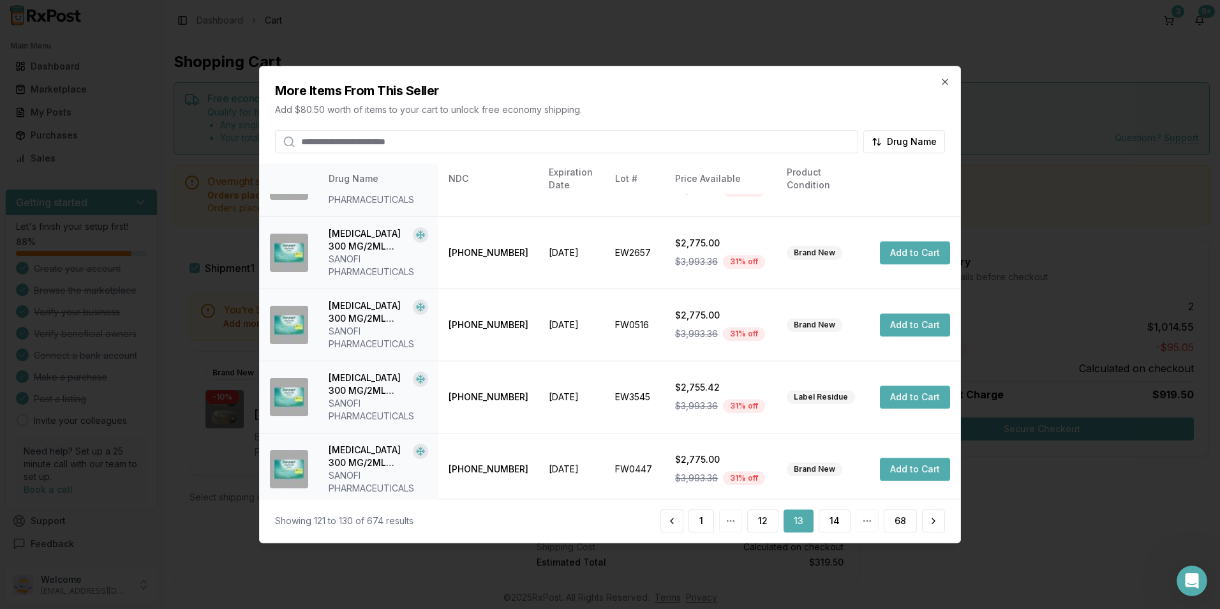
scroll to position [404, 0]
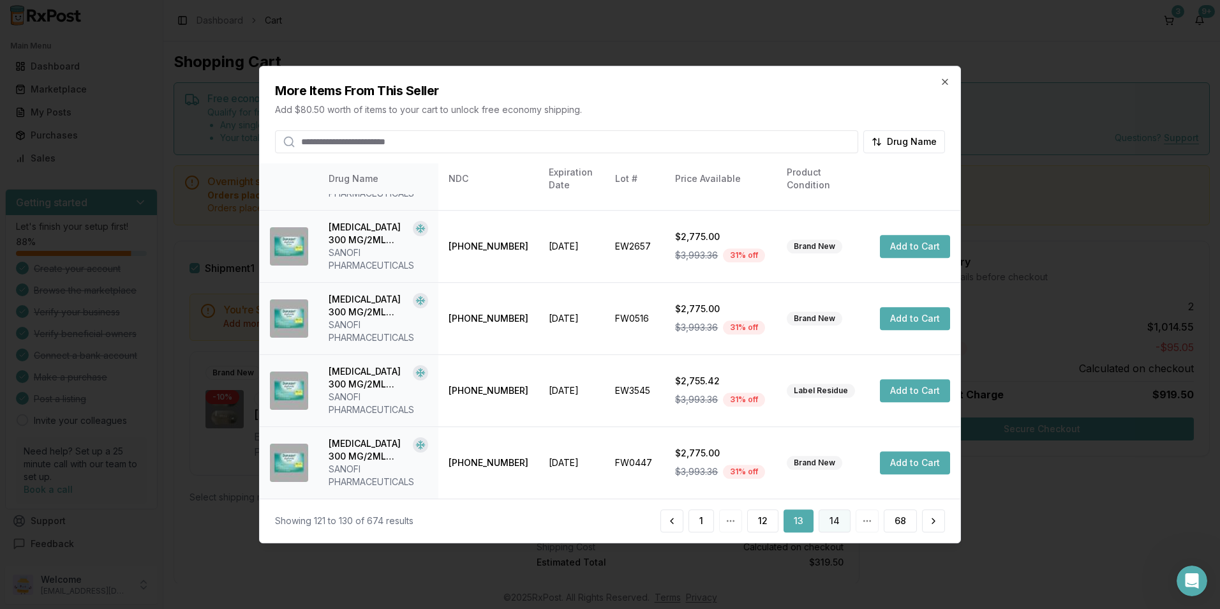
click at [841, 526] on button "14" at bounding box center [835, 520] width 32 height 23
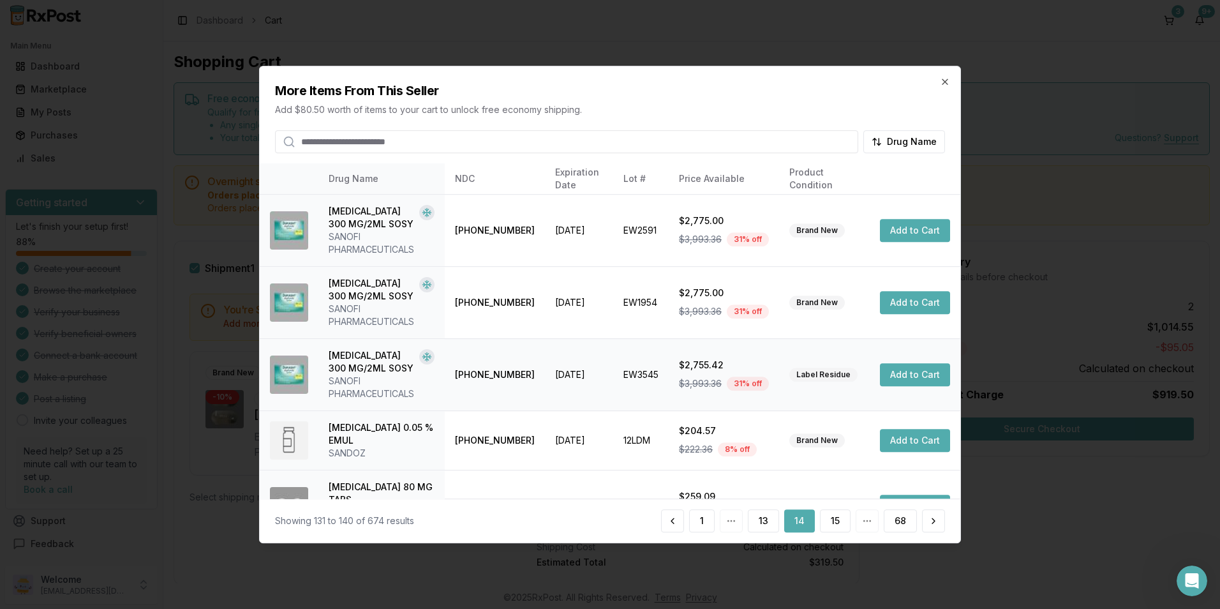
scroll to position [378, 0]
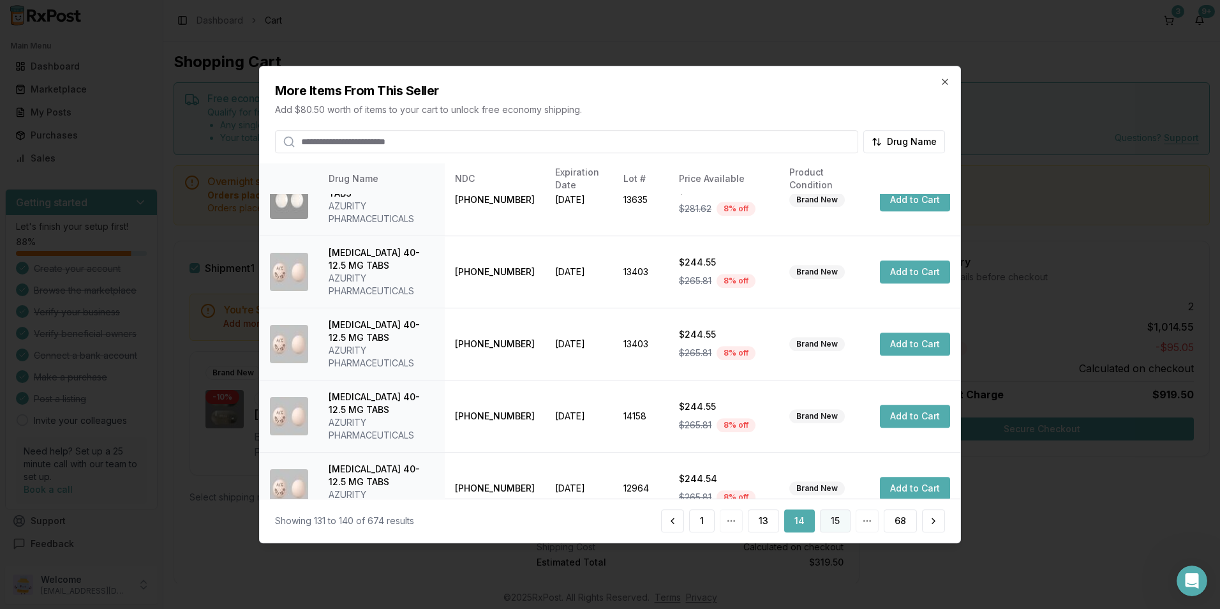
click at [833, 521] on button "15" at bounding box center [835, 520] width 31 height 23
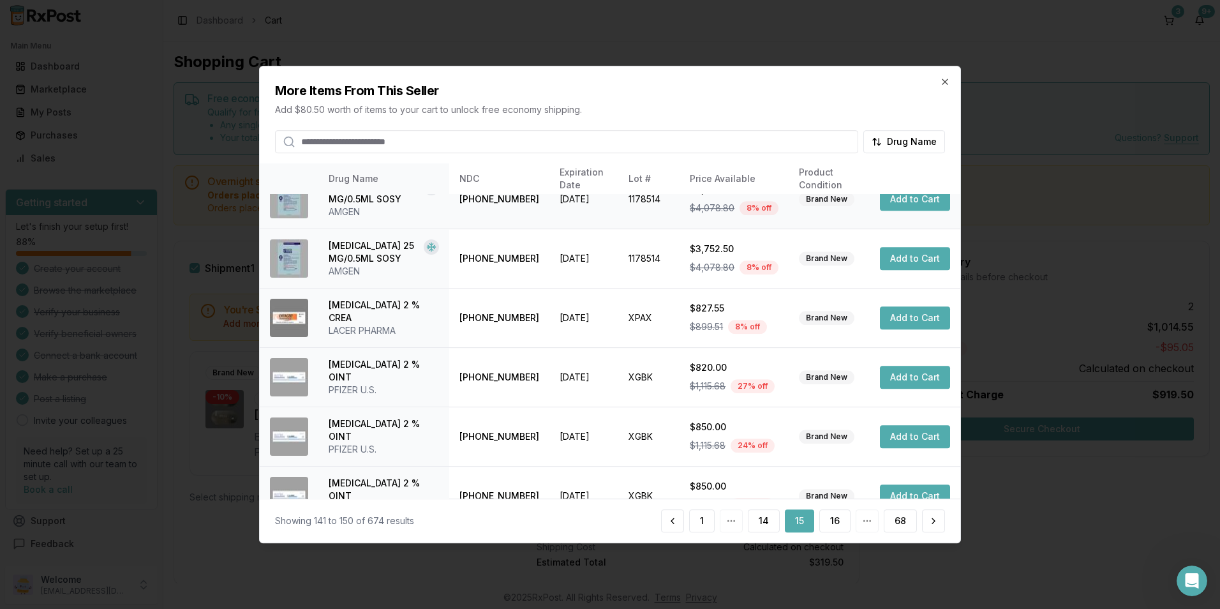
scroll to position [292, 0]
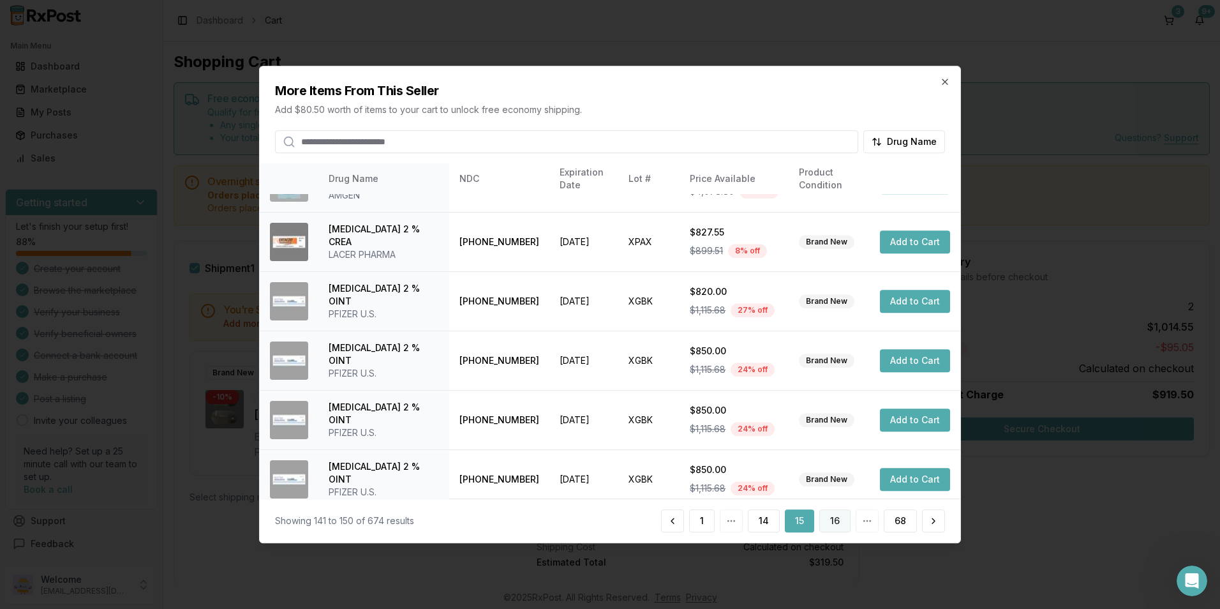
click at [842, 521] on button "16" at bounding box center [834, 520] width 31 height 23
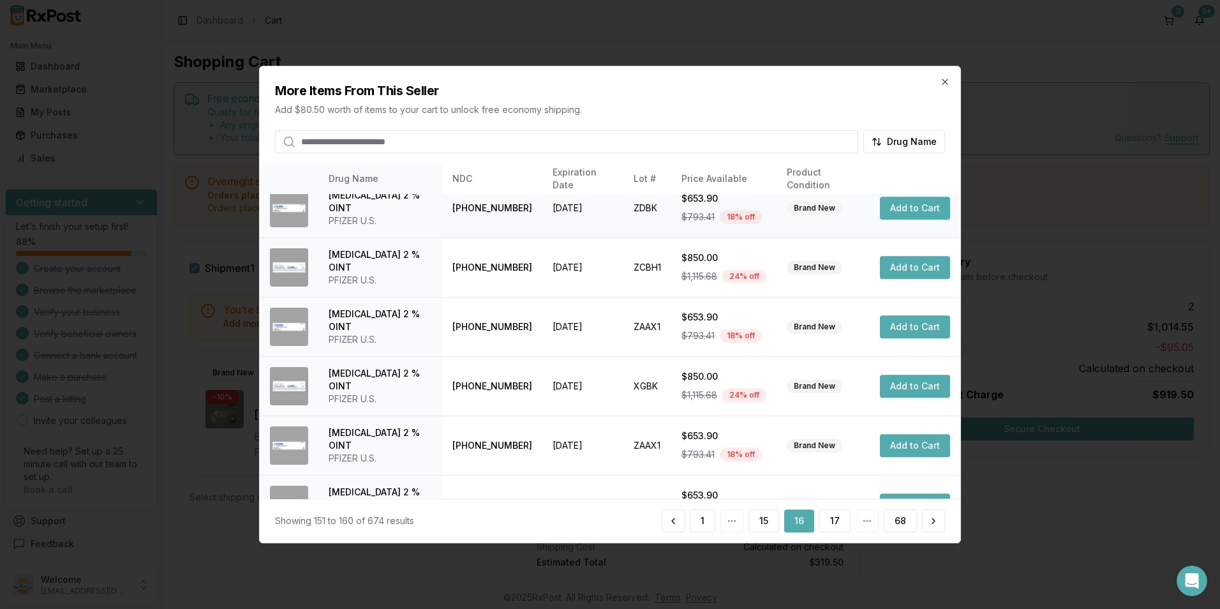
scroll to position [289, 0]
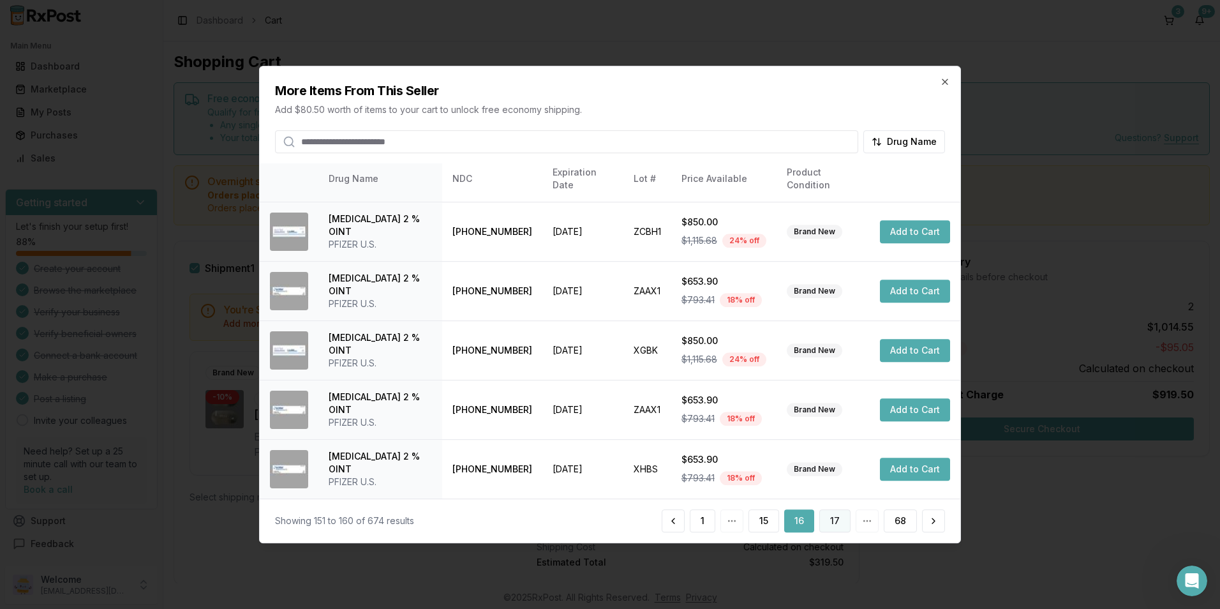
click at [831, 523] on button "17" at bounding box center [834, 520] width 31 height 23
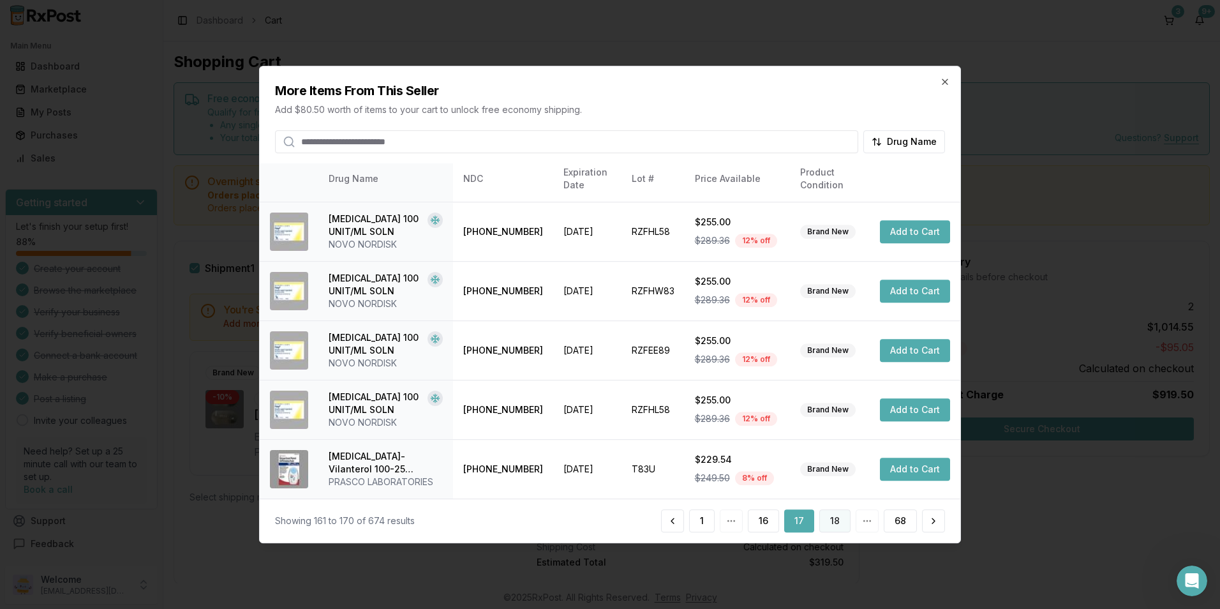
click at [840, 524] on button "18" at bounding box center [834, 520] width 31 height 23
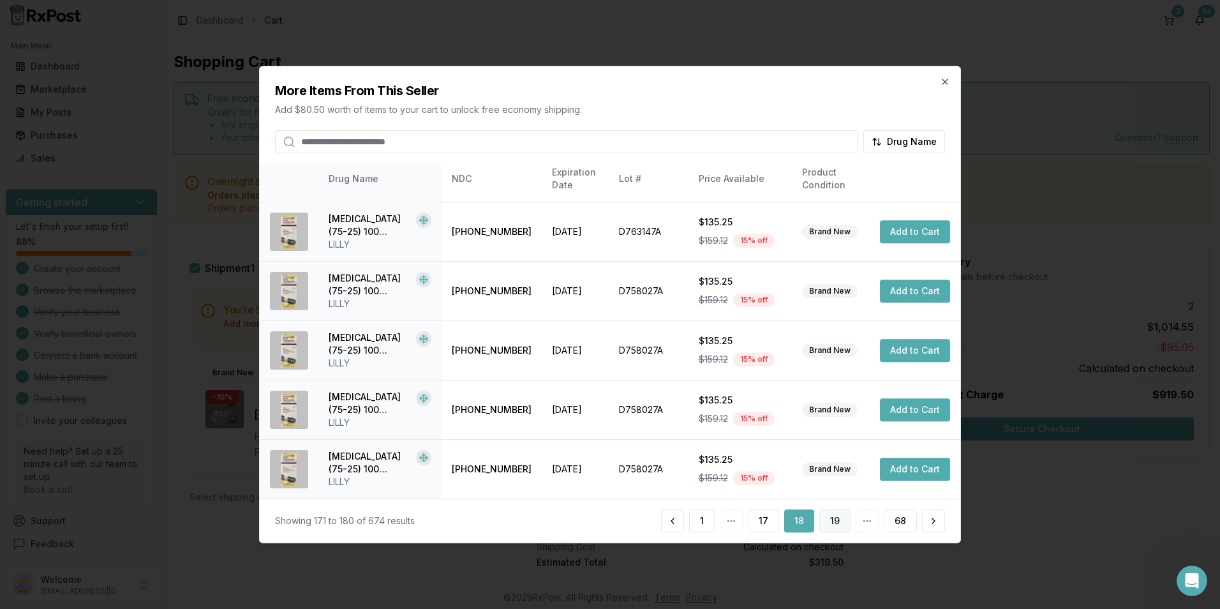
click at [835, 519] on button "19" at bounding box center [834, 520] width 31 height 23
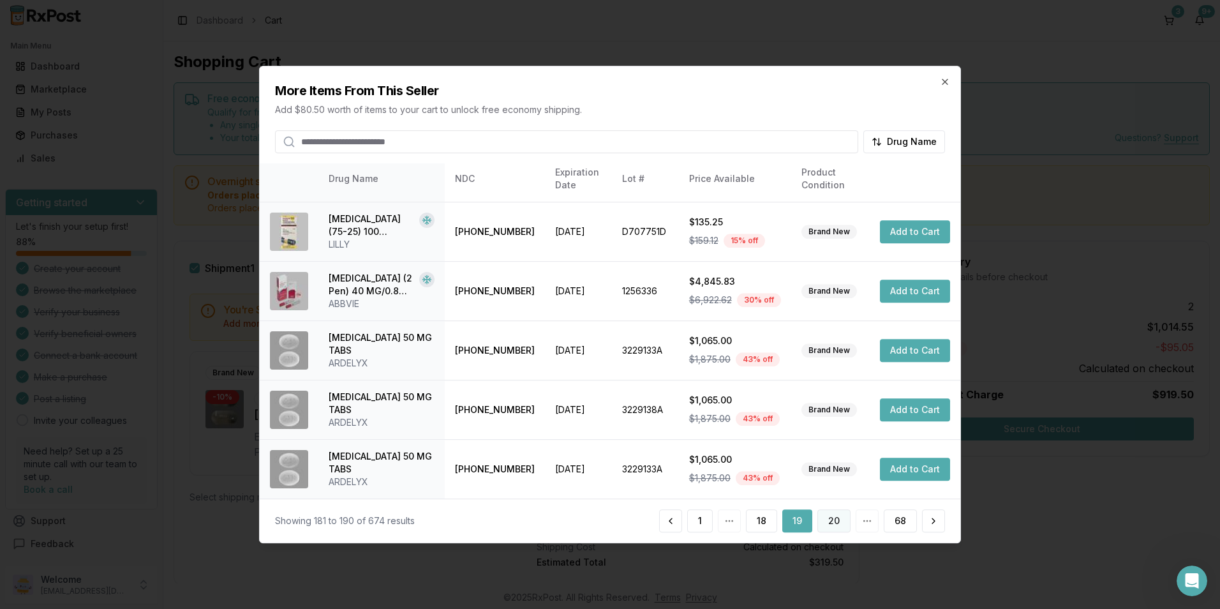
click at [829, 523] on button "20" at bounding box center [833, 520] width 33 height 23
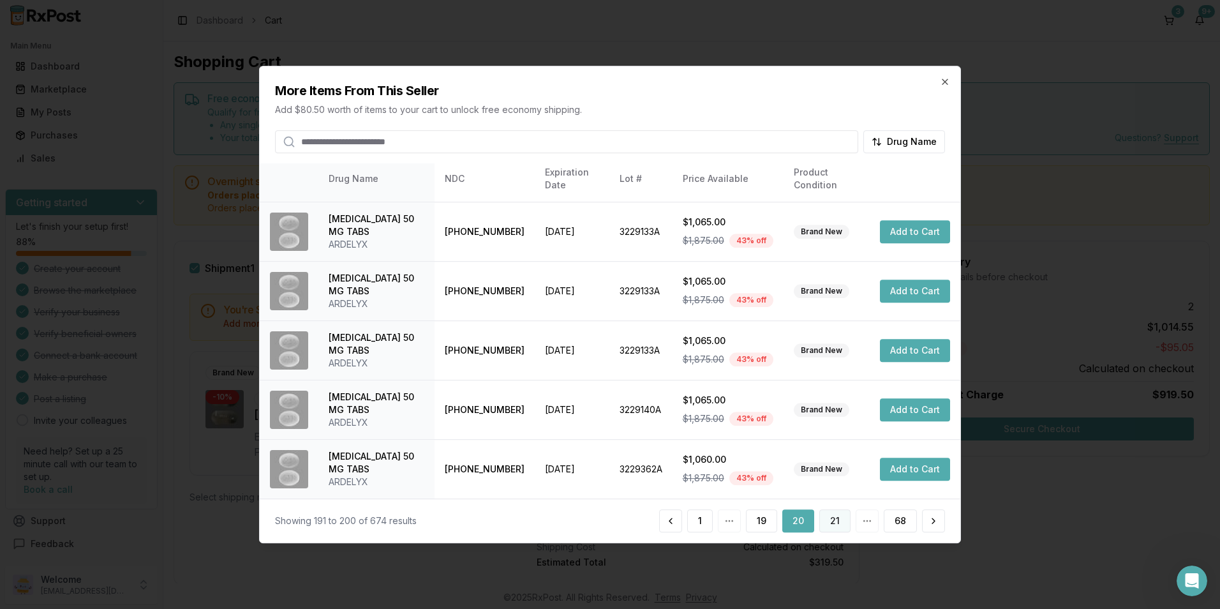
click at [834, 521] on button "21" at bounding box center [834, 520] width 31 height 23
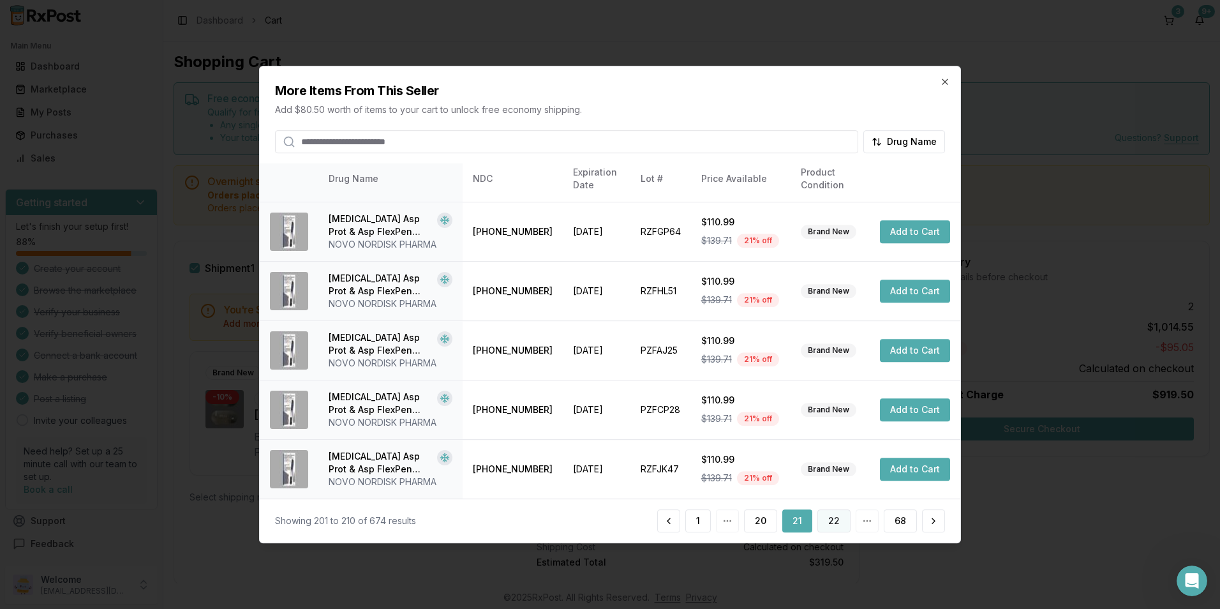
click at [828, 524] on button "22" at bounding box center [833, 520] width 33 height 23
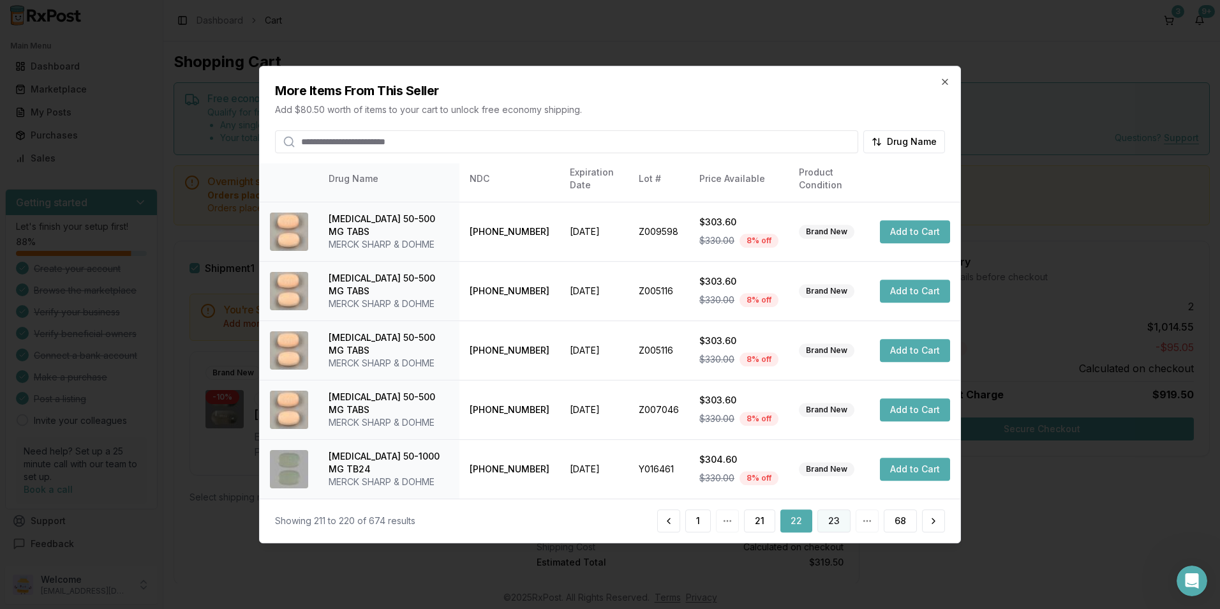
click at [840, 522] on button "23" at bounding box center [833, 520] width 33 height 23
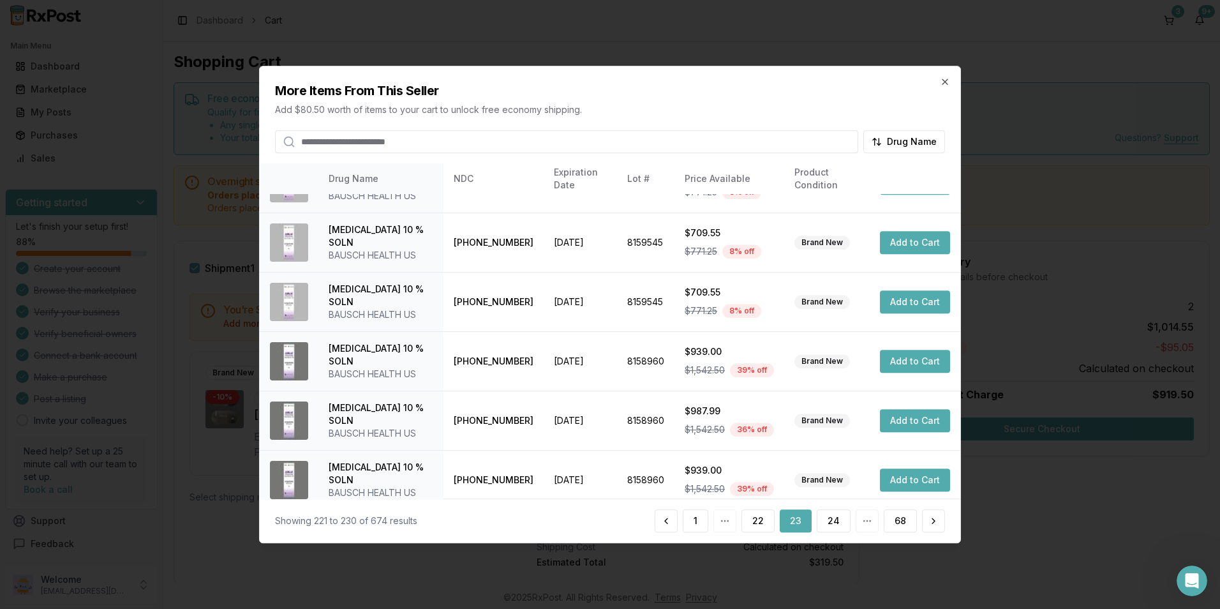
scroll to position [327, 0]
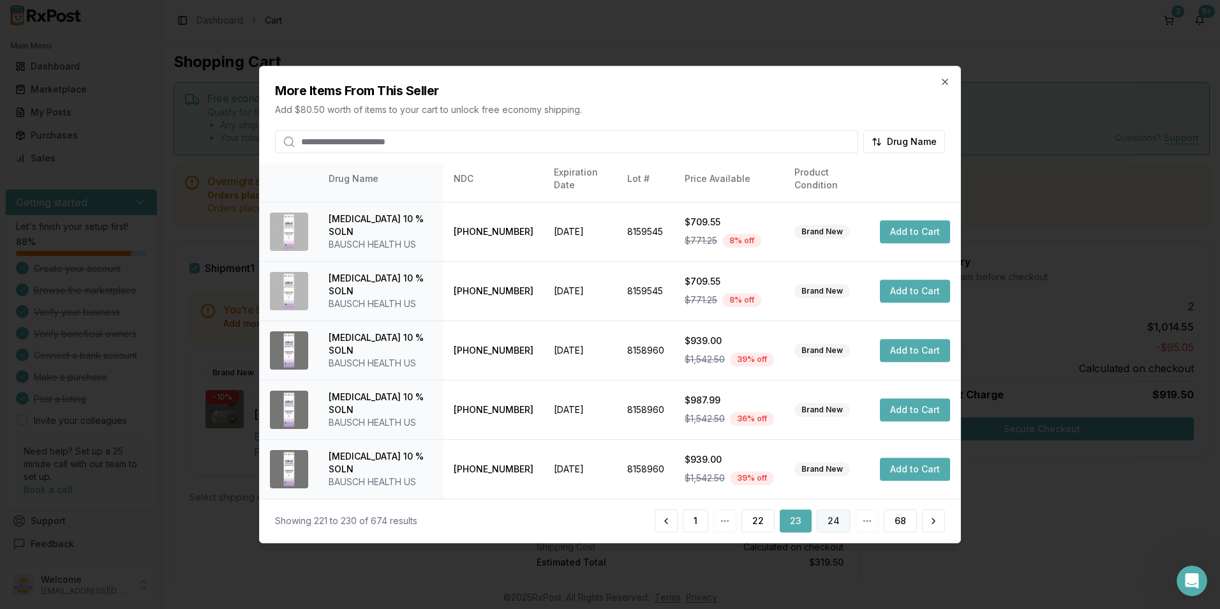
click at [826, 522] on button "24" at bounding box center [834, 520] width 34 height 23
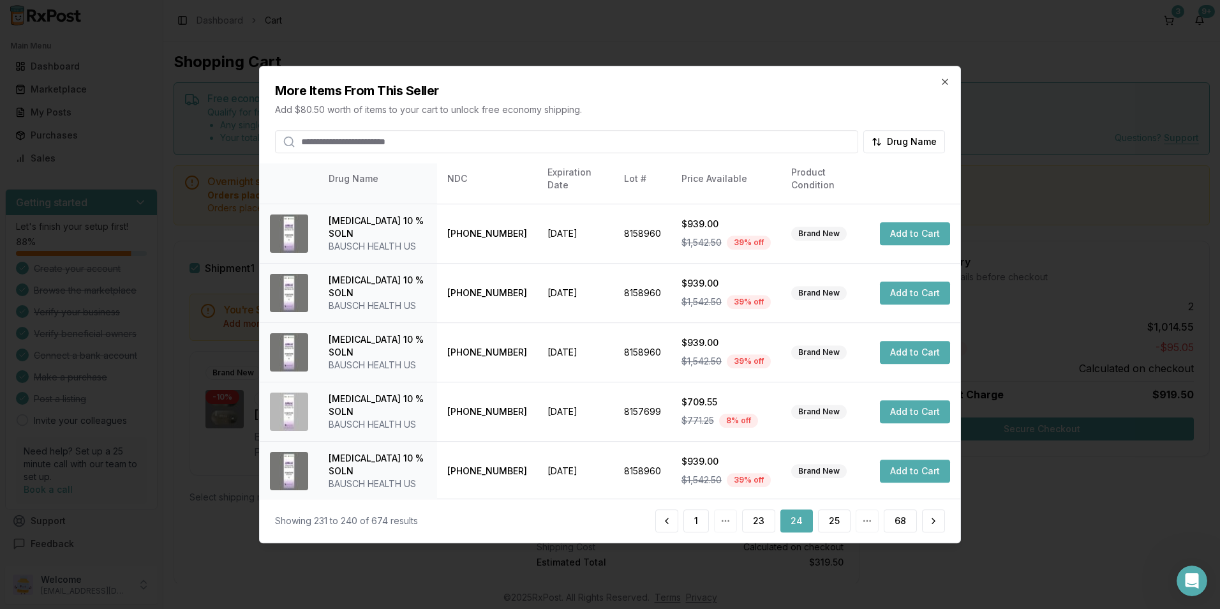
scroll to position [289, 0]
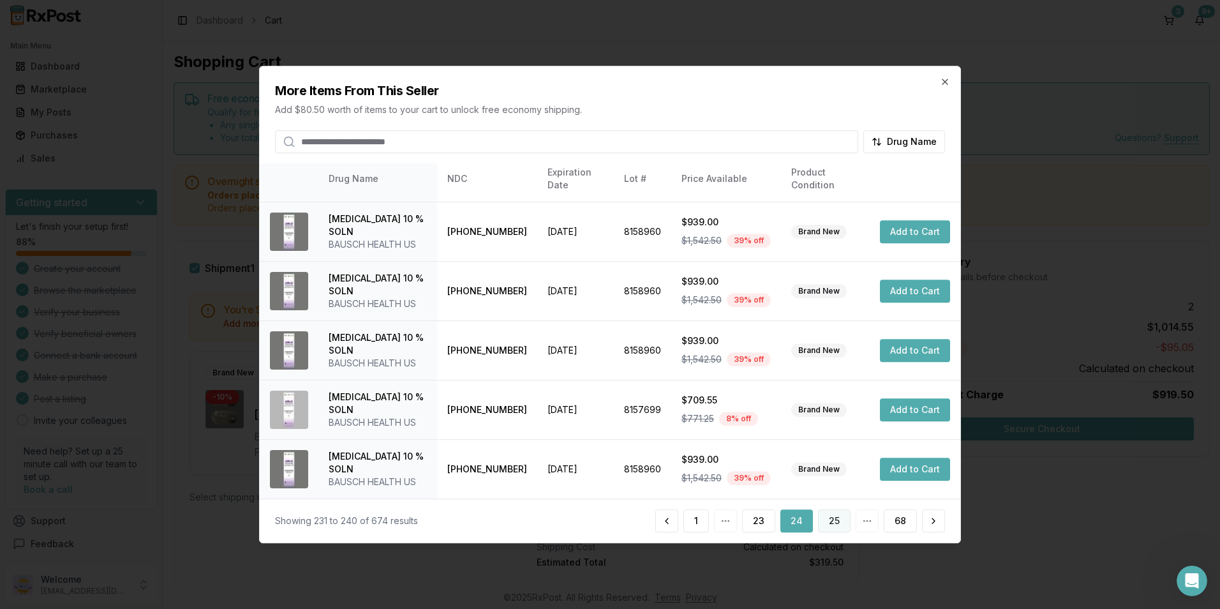
click at [835, 523] on button "25" at bounding box center [834, 520] width 33 height 23
click at [833, 524] on button "26" at bounding box center [833, 520] width 33 height 23
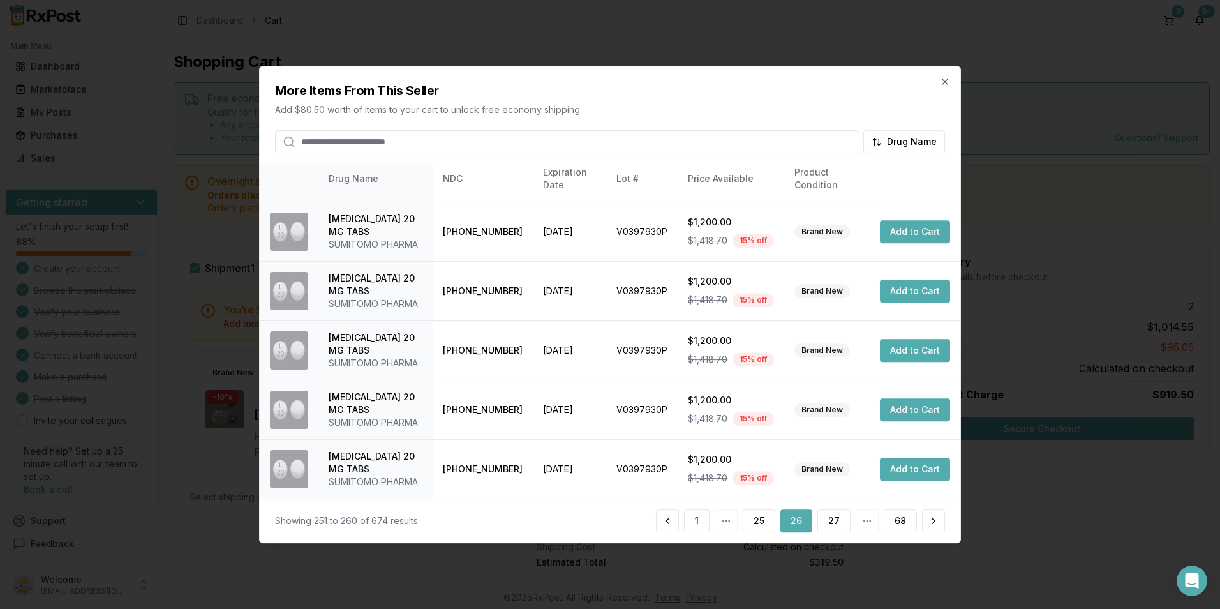
scroll to position [417, 0]
click at [833, 514] on button "27" at bounding box center [833, 520] width 33 height 23
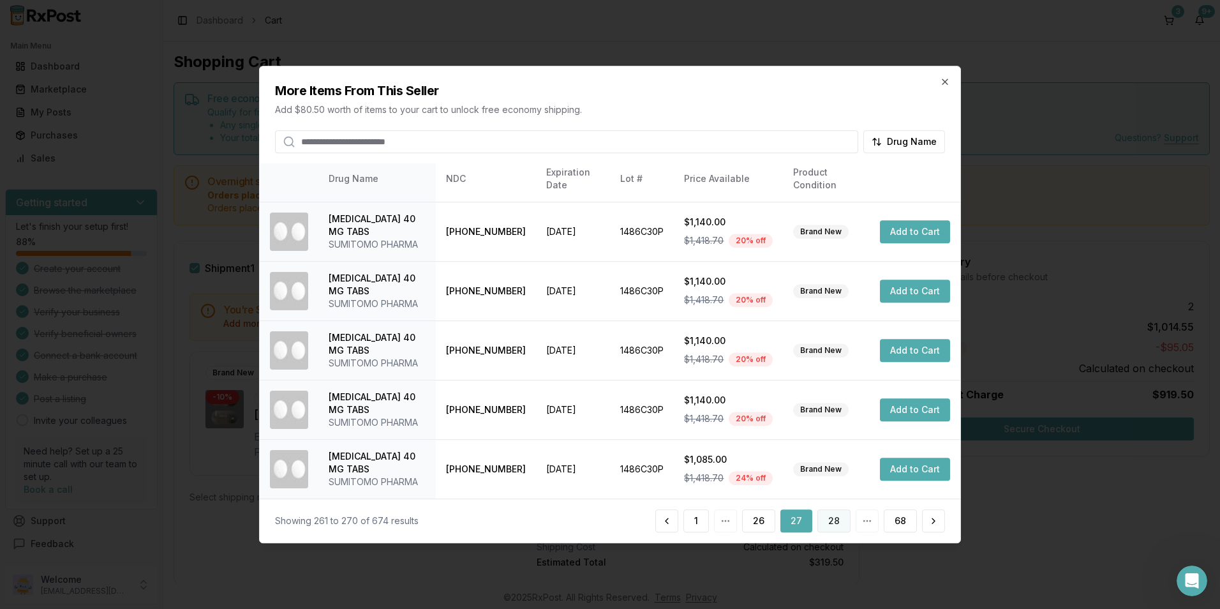
click at [838, 530] on button "28" at bounding box center [833, 520] width 33 height 23
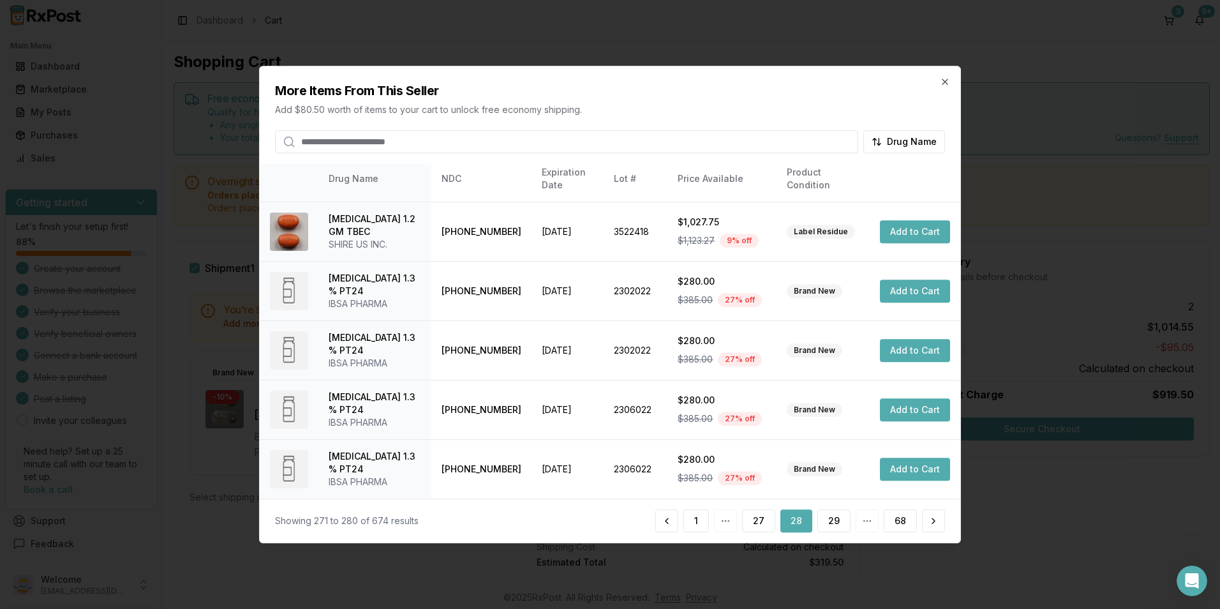
scroll to position [353, 0]
click at [836, 517] on button "29" at bounding box center [833, 520] width 33 height 23
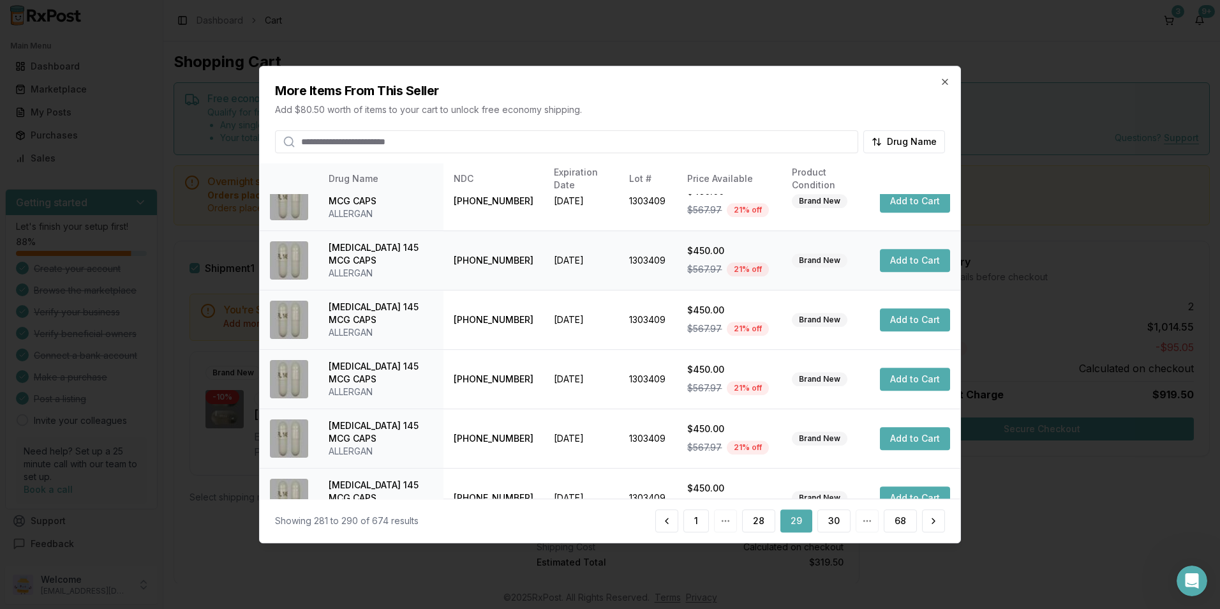
scroll to position [289, 0]
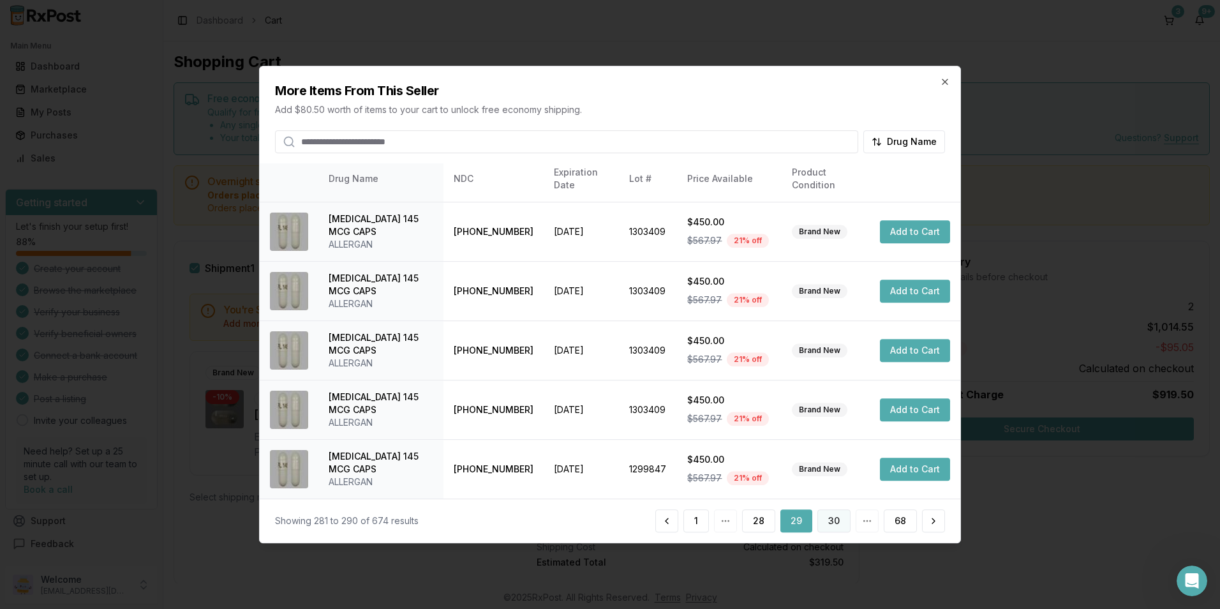
click at [831, 524] on button "30" at bounding box center [833, 520] width 33 height 23
click at [837, 517] on button "31" at bounding box center [834, 520] width 31 height 23
click at [831, 527] on button "32" at bounding box center [833, 520] width 33 height 23
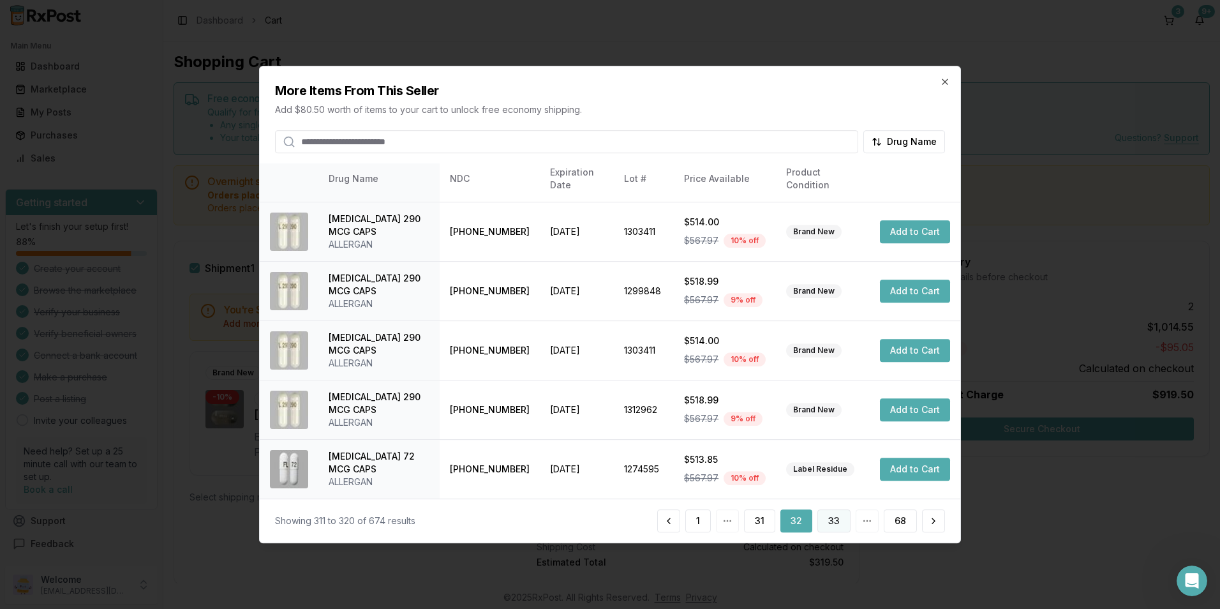
click at [824, 527] on button "33" at bounding box center [833, 520] width 33 height 23
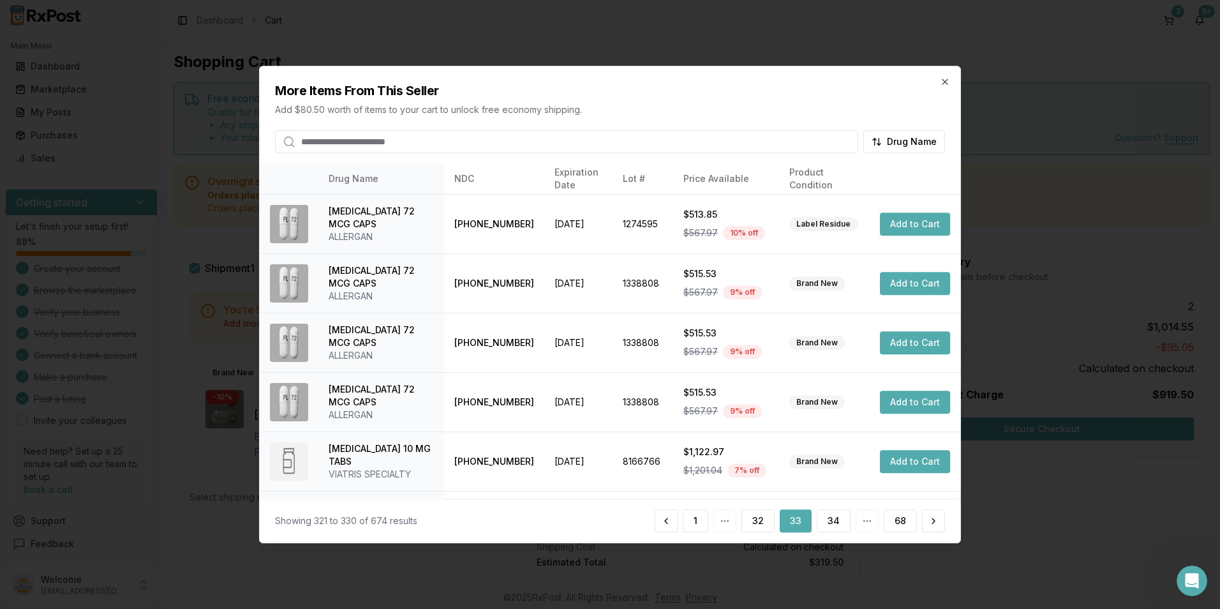
click at [939, 81] on div "More Items From This Seller Add $80.50 worth of items to your cart to unlock fr…" at bounding box center [610, 109] width 701 height 87
click at [941, 80] on icon "button" at bounding box center [945, 82] width 10 height 10
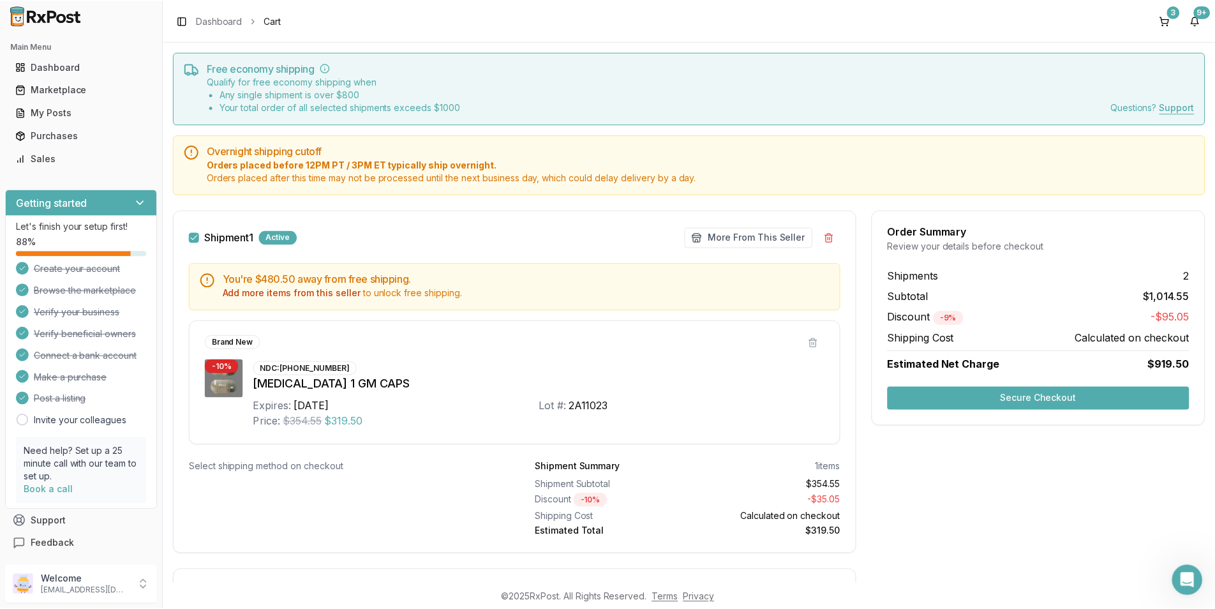
scroll to position [0, 0]
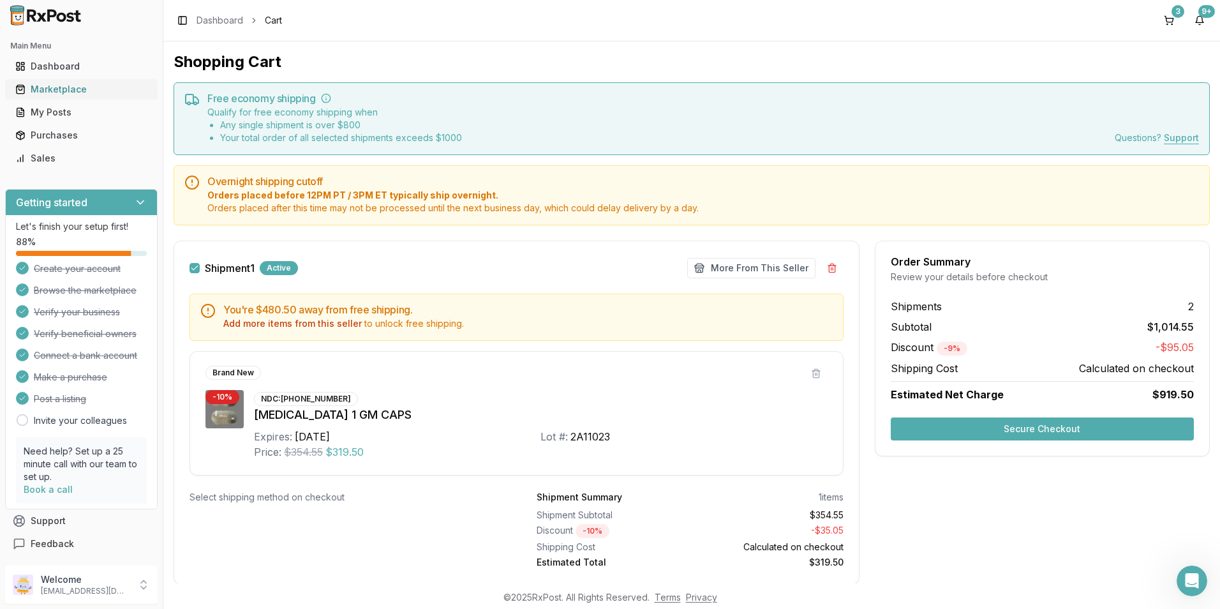
click at [44, 92] on div "Marketplace" at bounding box center [81, 89] width 132 height 13
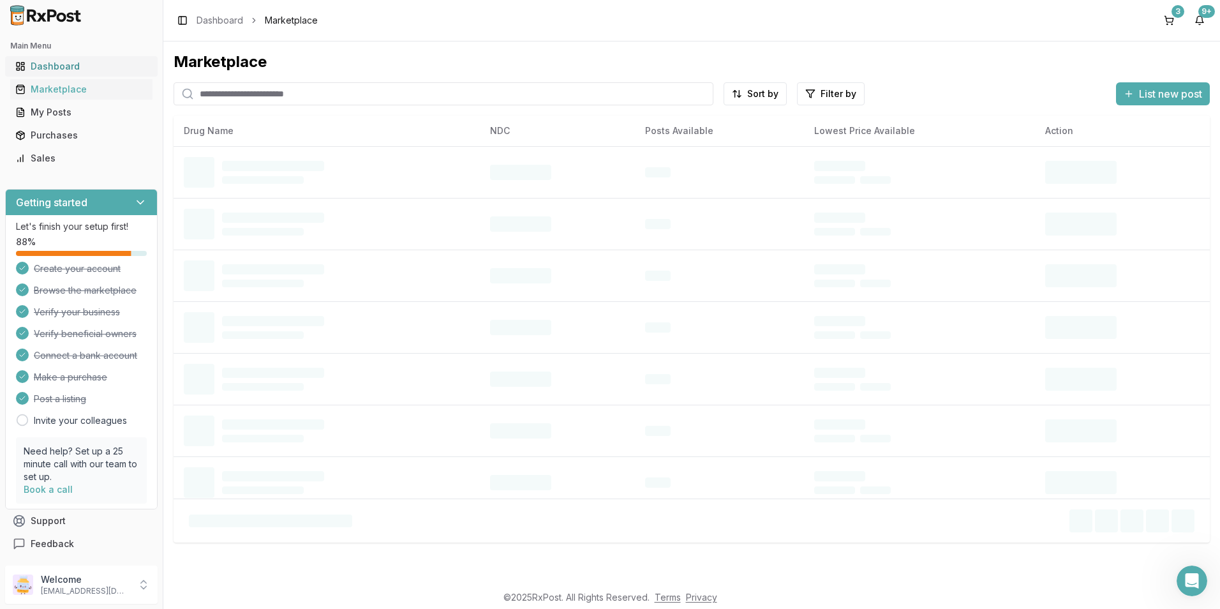
click at [57, 69] on div "Dashboard" at bounding box center [81, 66] width 132 height 13
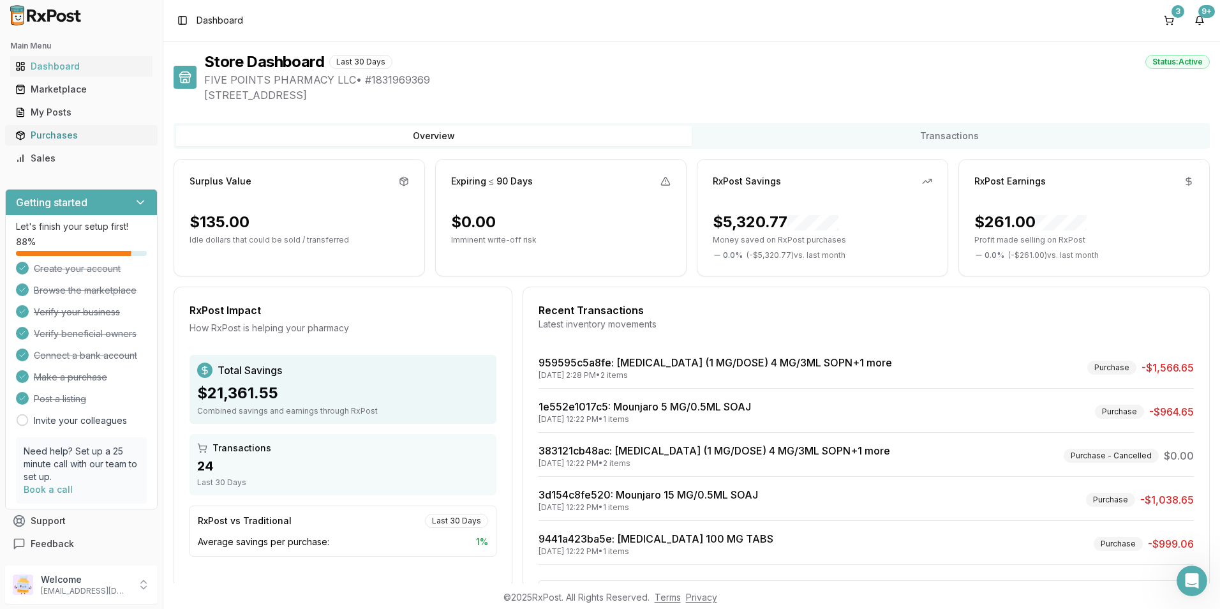
click at [69, 137] on div "Purchases" at bounding box center [81, 135] width 132 height 13
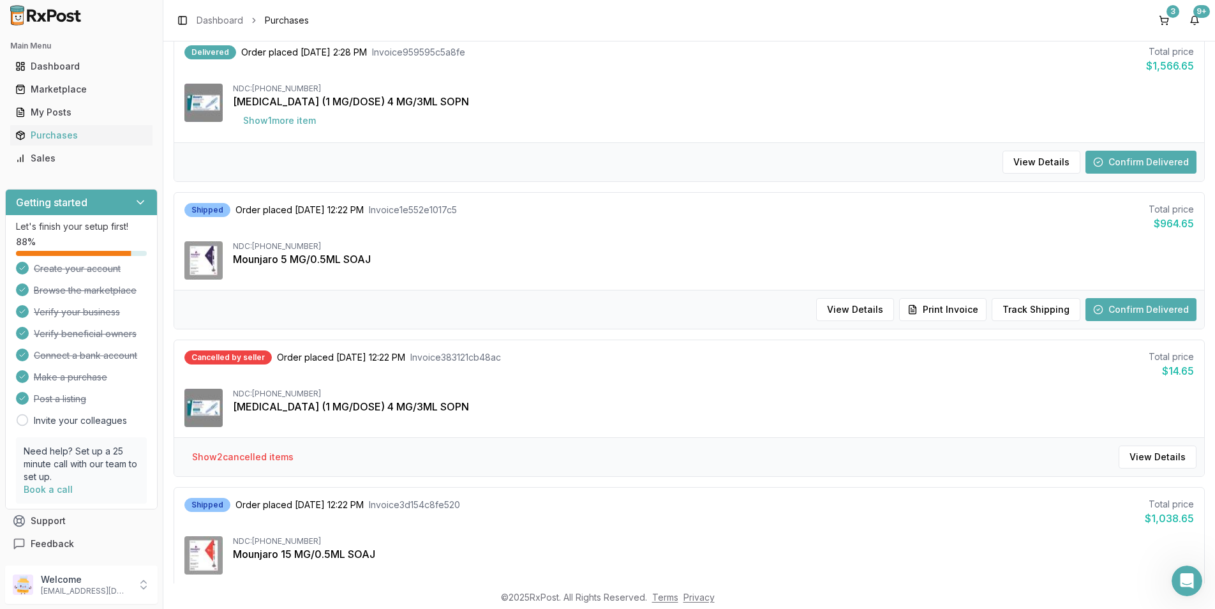
scroll to position [128, 0]
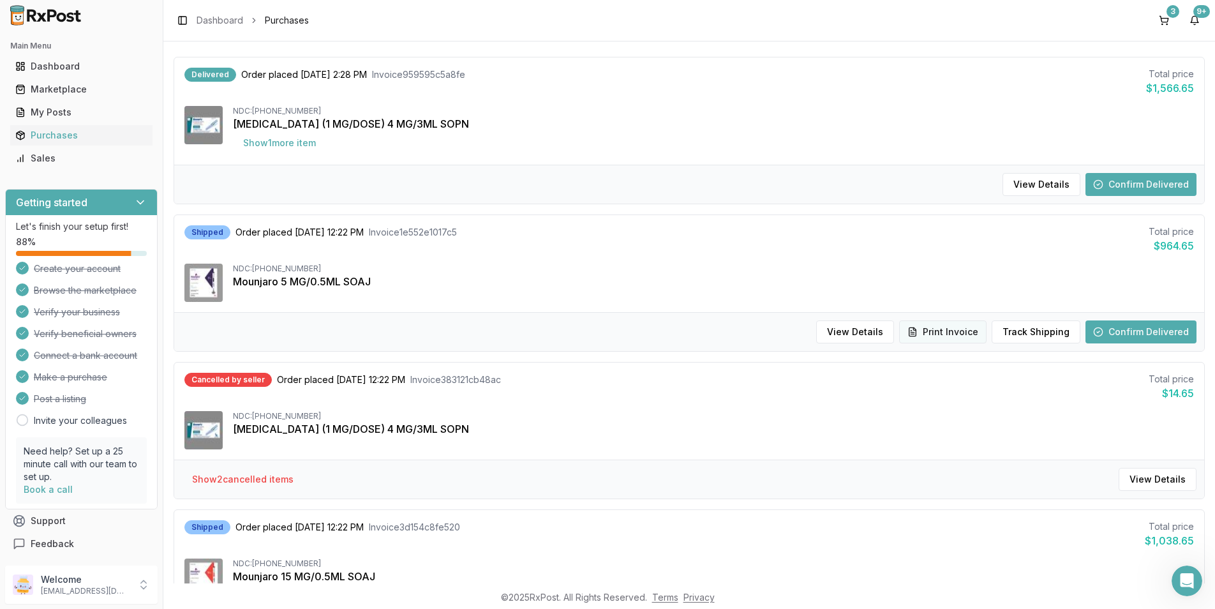
click at [937, 334] on button "Print Invoice" at bounding box center [942, 331] width 87 height 23
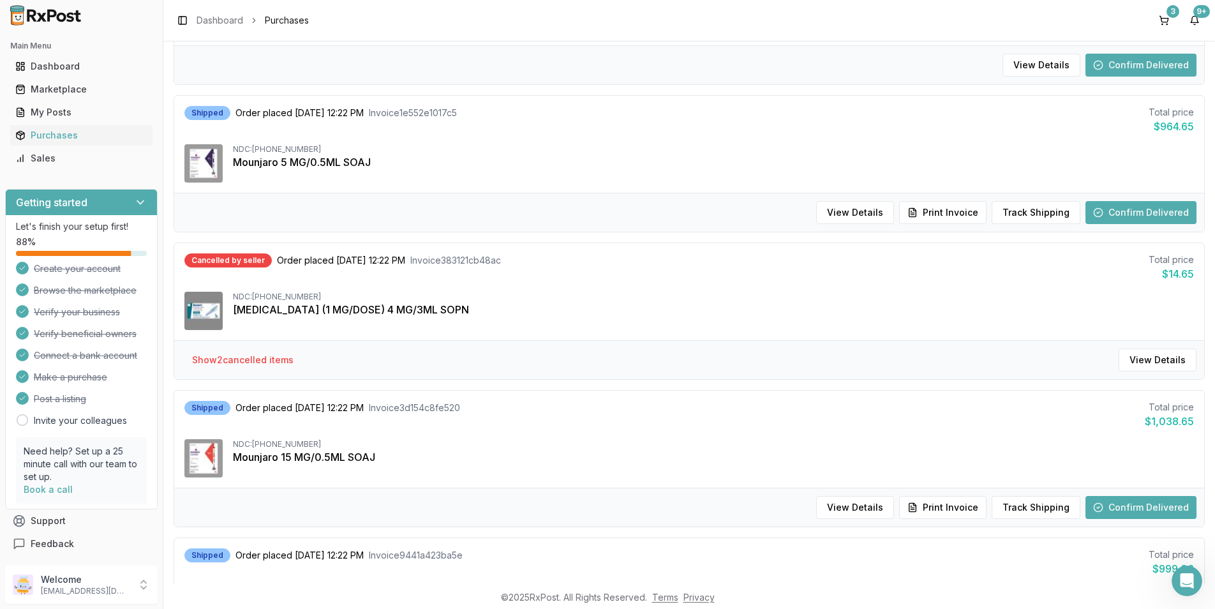
scroll to position [255, 0]
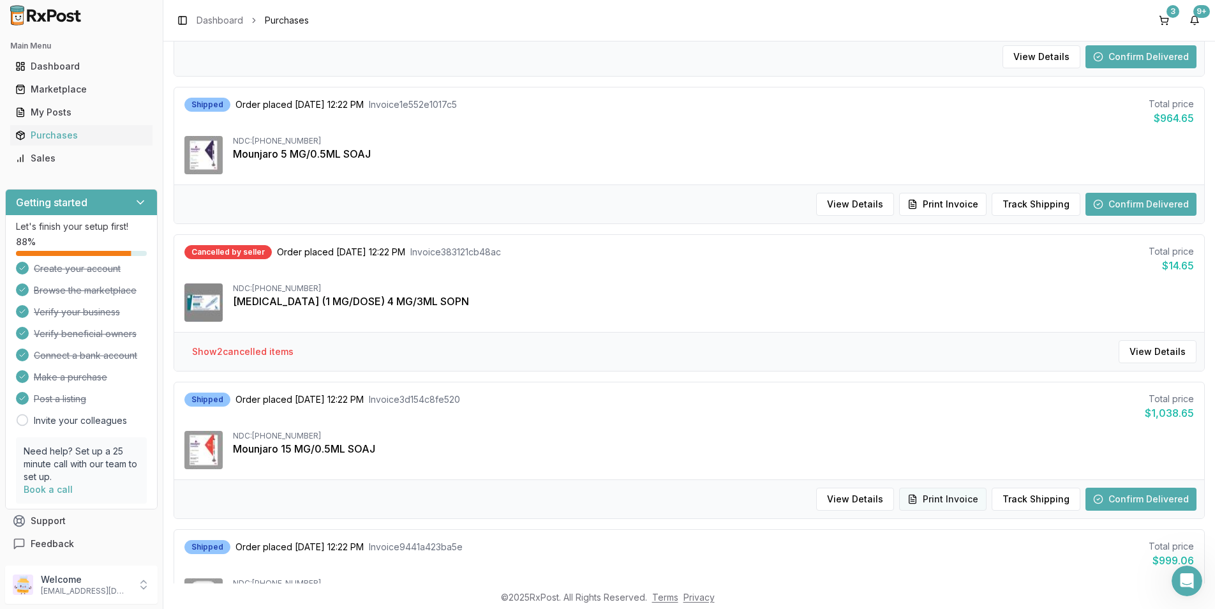
click at [947, 505] on button "Print Invoice" at bounding box center [942, 498] width 87 height 23
click at [1122, 494] on button "Confirm Delivered" at bounding box center [1140, 498] width 111 height 23
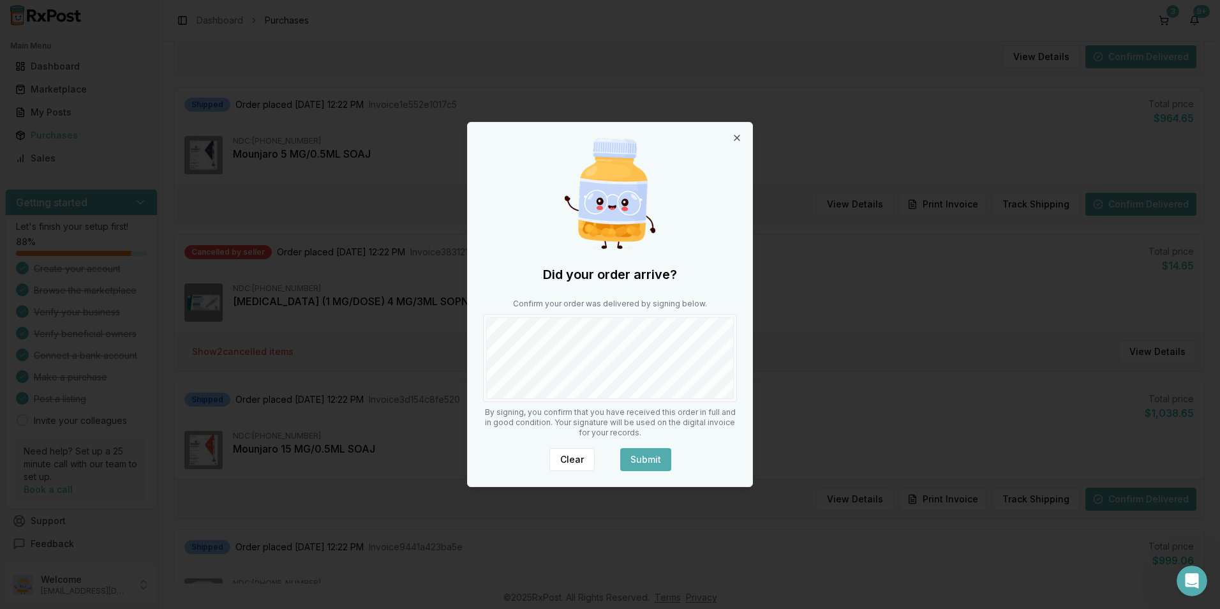
click at [648, 454] on button "Submit" at bounding box center [645, 459] width 51 height 23
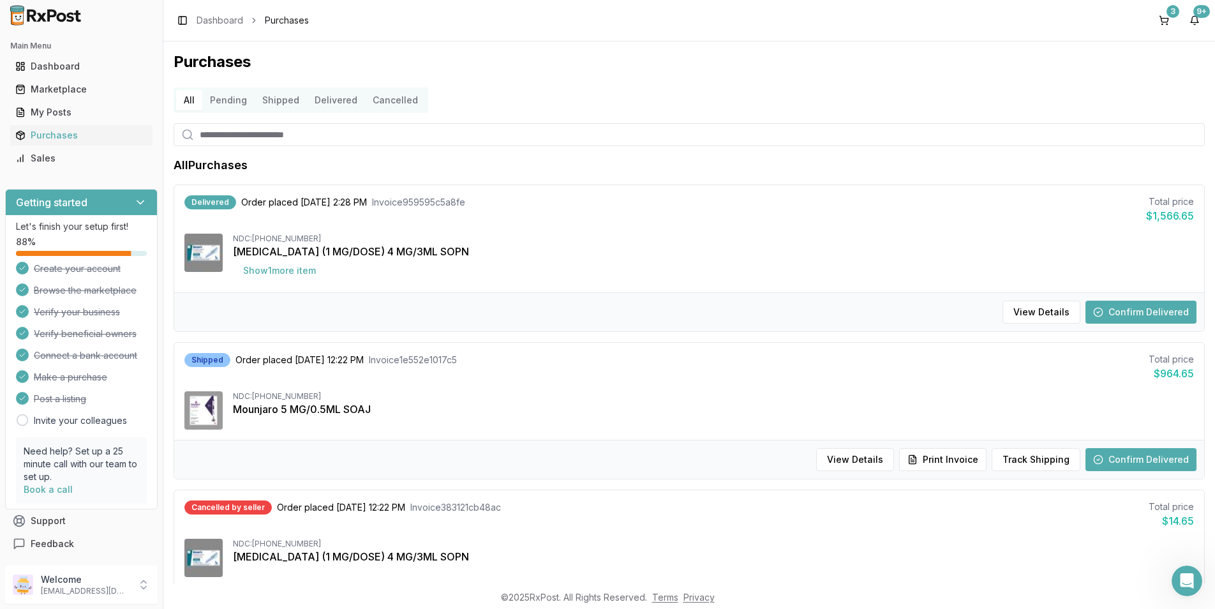
click at [1129, 463] on button "Confirm Delivered" at bounding box center [1140, 459] width 111 height 23
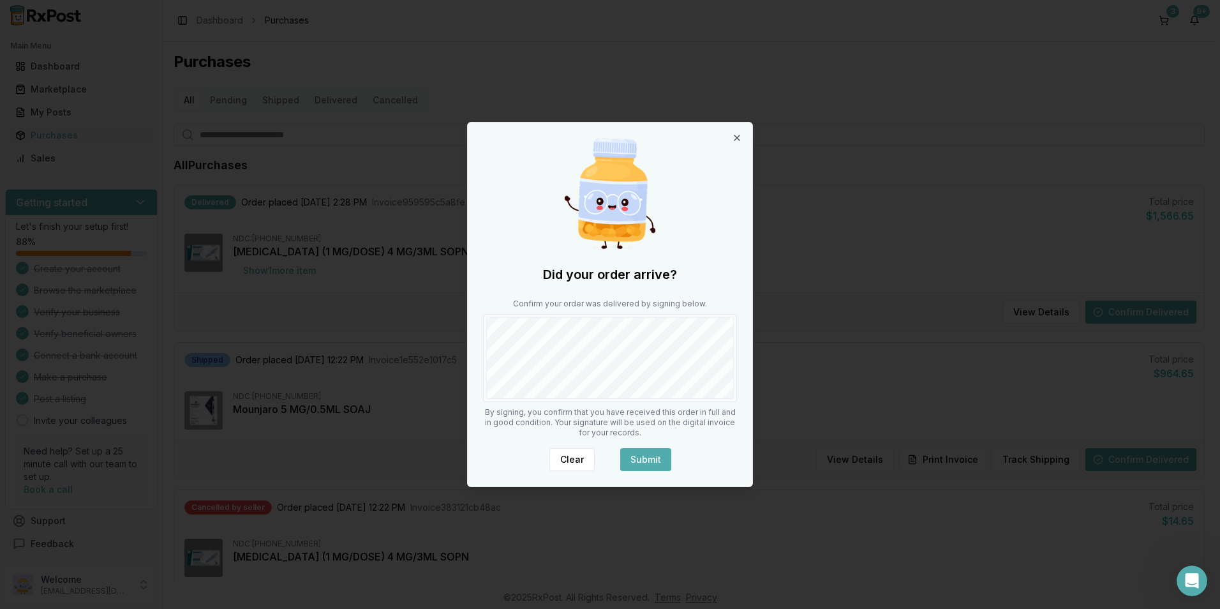
click at [661, 452] on button "Submit" at bounding box center [645, 459] width 51 height 23
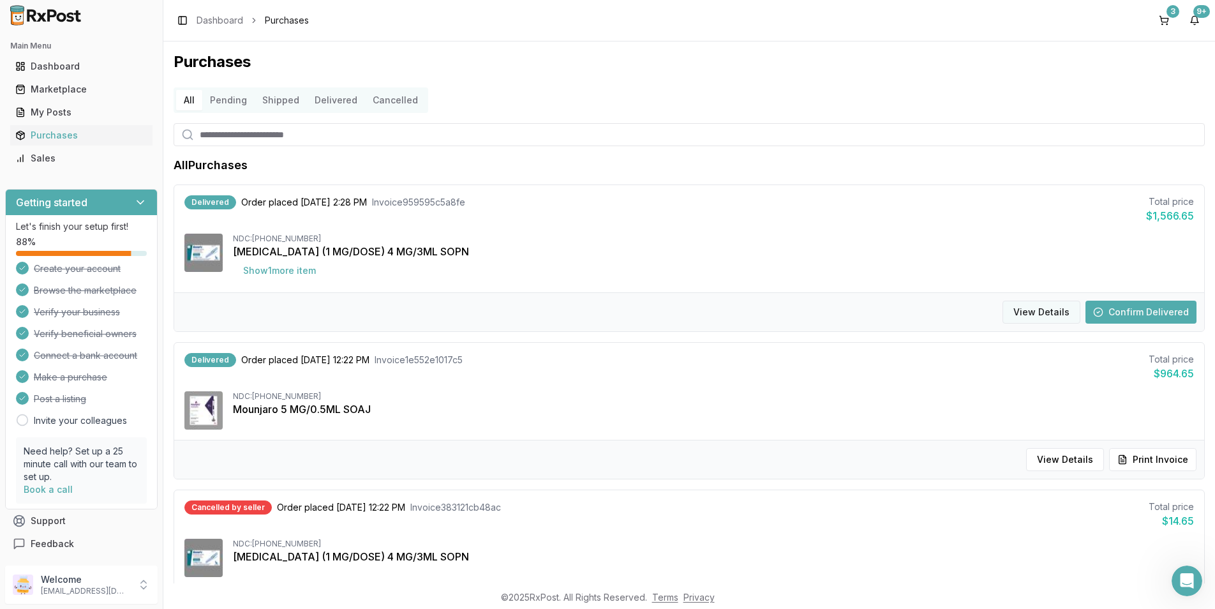
click at [1041, 314] on button "View Details" at bounding box center [1041, 312] width 78 height 23
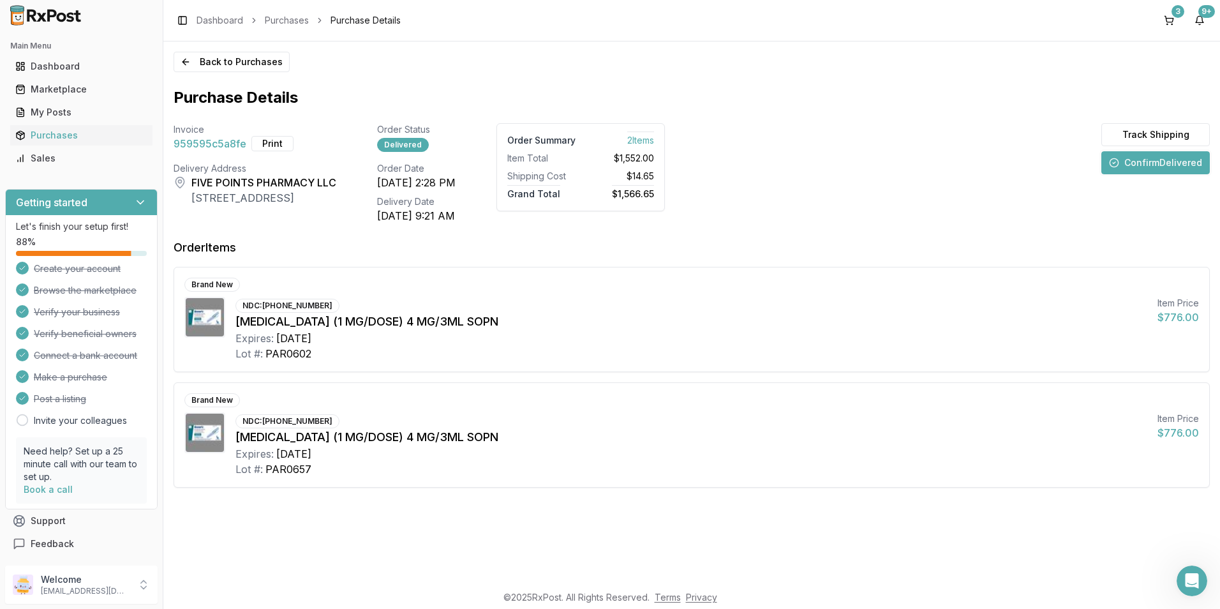
click at [1155, 170] on button "Confirm Delivered" at bounding box center [1155, 162] width 108 height 23
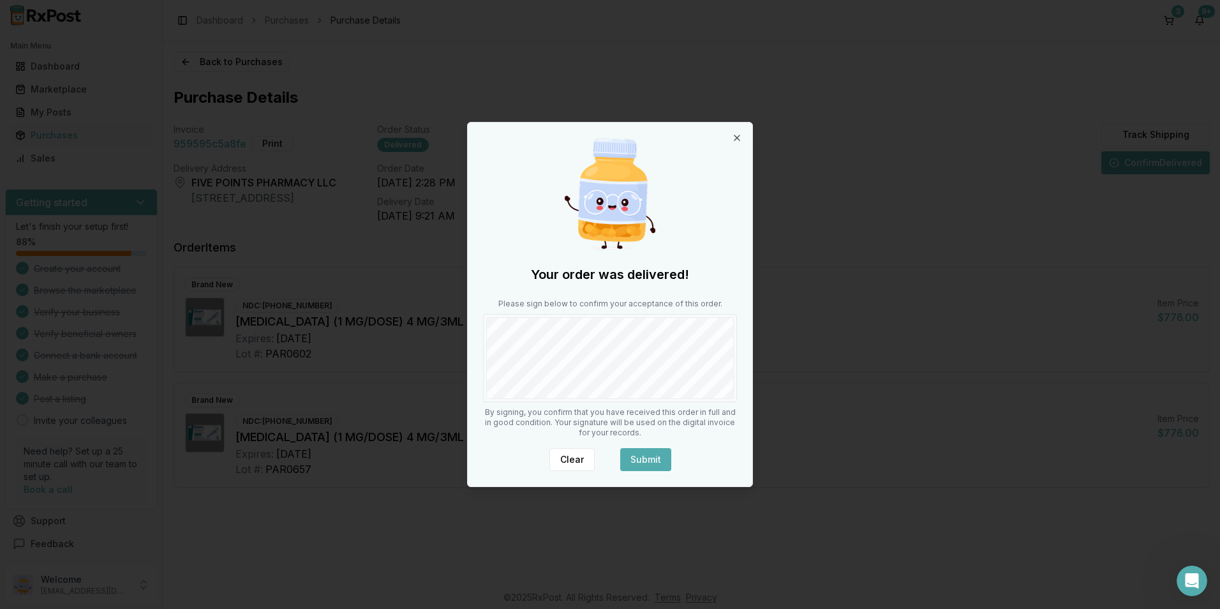
click at [649, 459] on button "Submit" at bounding box center [645, 459] width 51 height 23
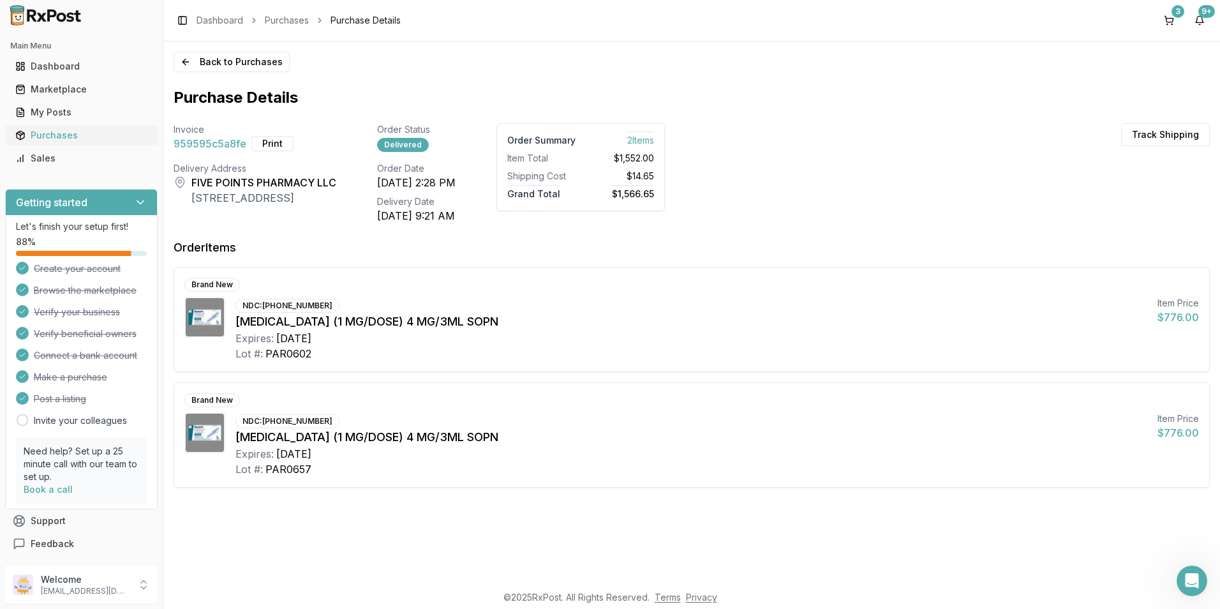
click at [89, 139] on div "Purchases" at bounding box center [81, 135] width 132 height 13
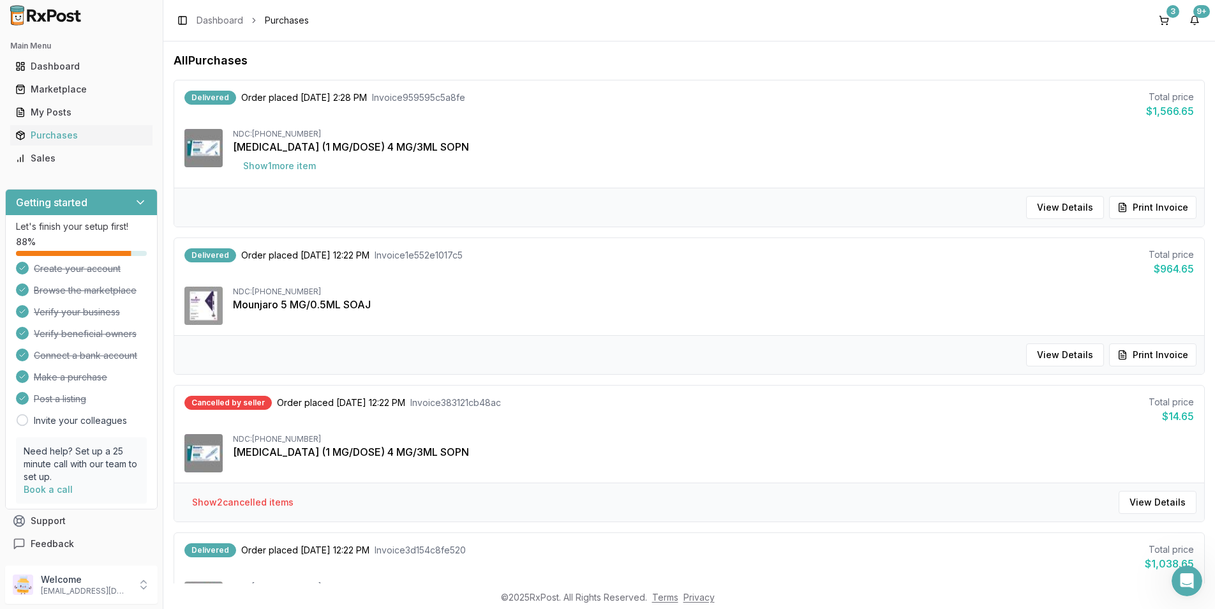
scroll to position [128, 0]
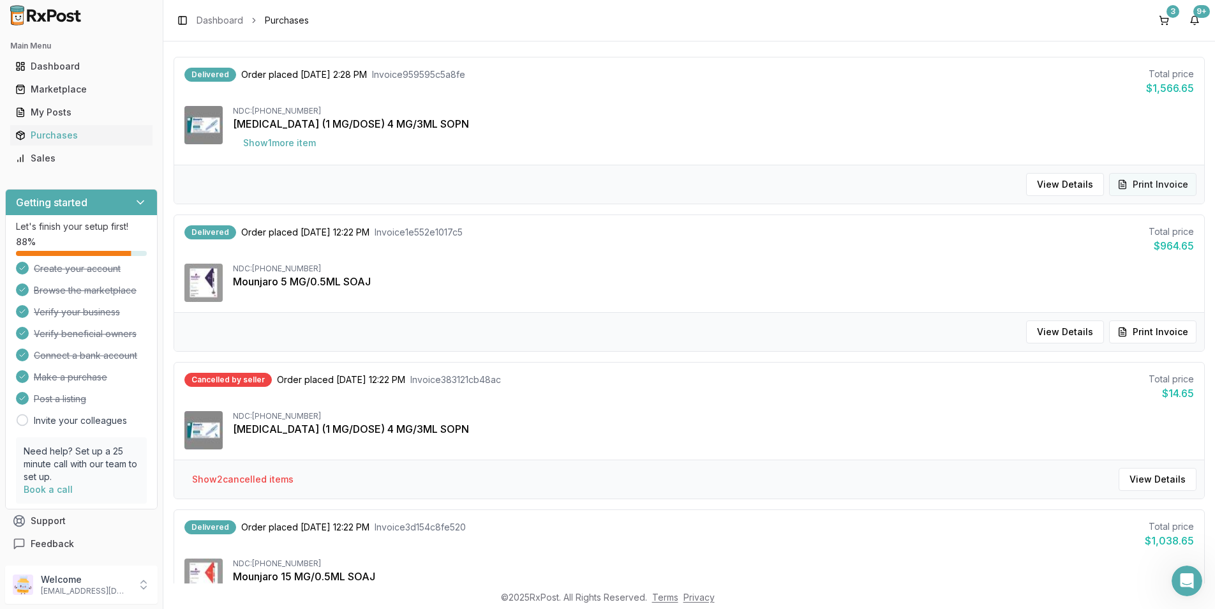
click at [1148, 181] on button "Print Invoice" at bounding box center [1152, 184] width 87 height 23
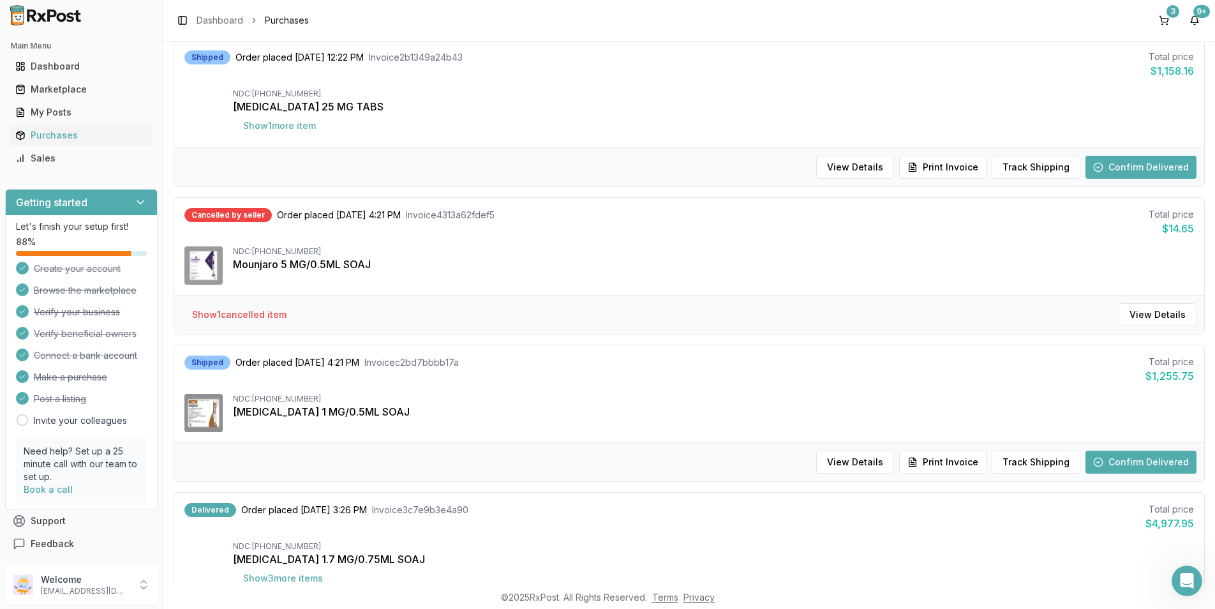
scroll to position [893, 0]
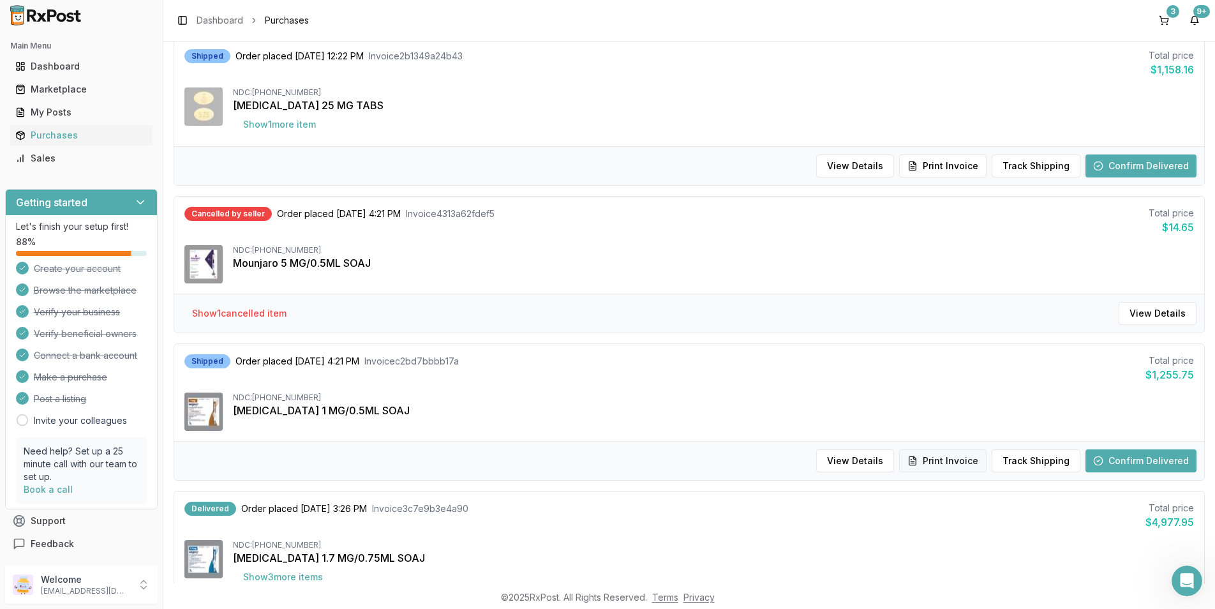
click at [972, 460] on button "Print Invoice" at bounding box center [942, 460] width 87 height 23
click at [1162, 464] on button "Confirm Delivered" at bounding box center [1140, 460] width 111 height 23
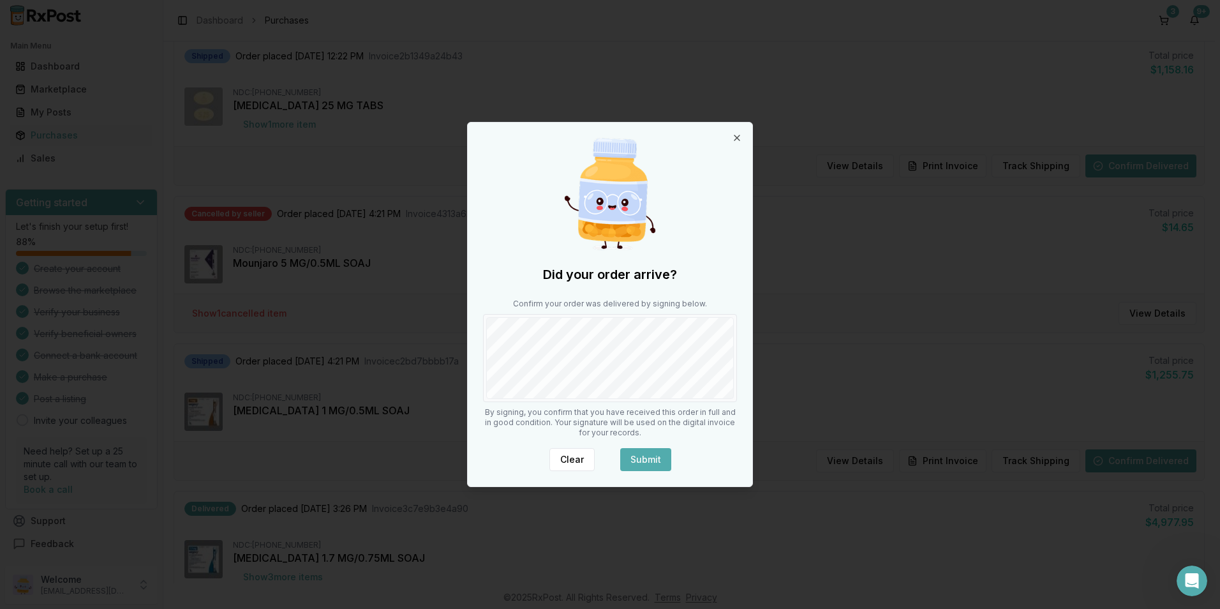
click at [646, 456] on button "Submit" at bounding box center [645, 459] width 51 height 23
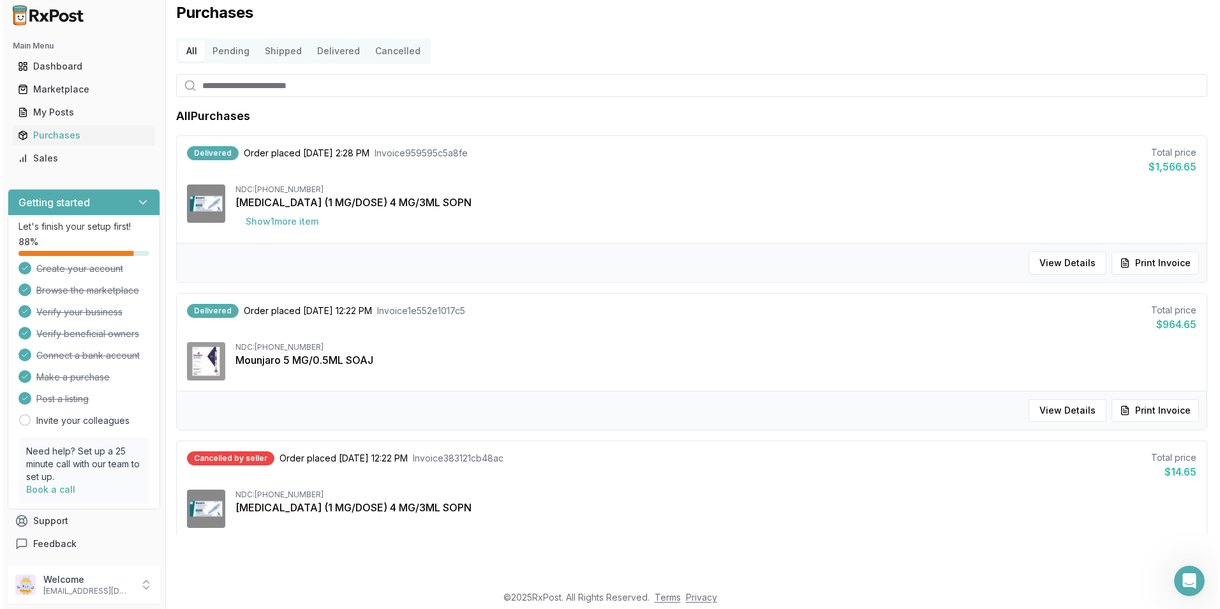
scroll to position [0, 0]
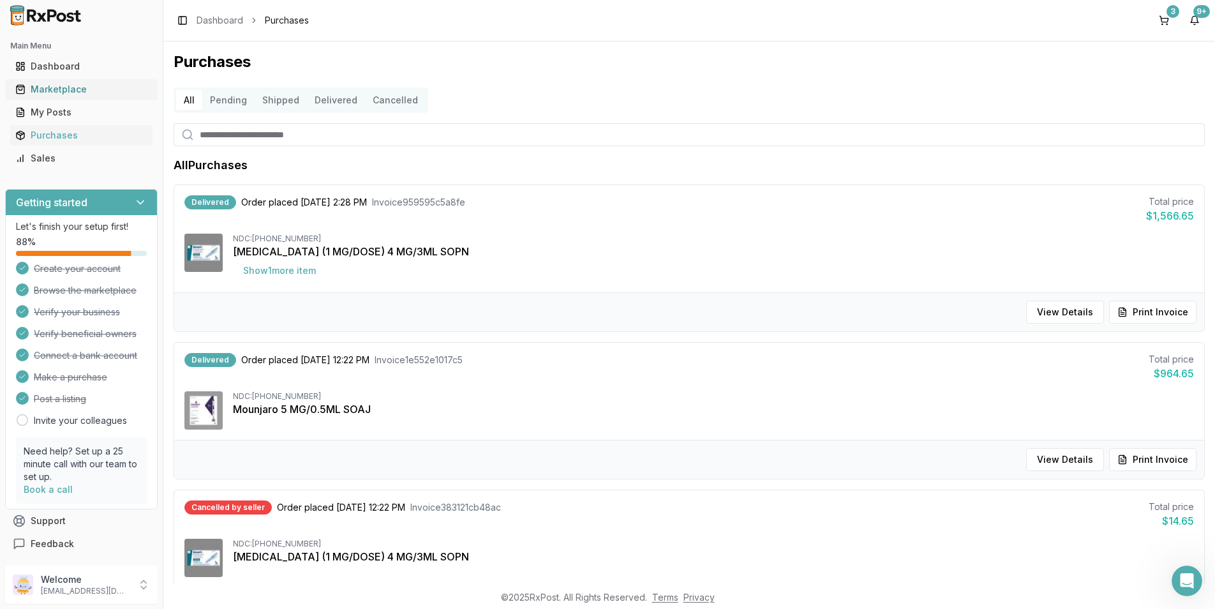
click at [59, 87] on div "Marketplace" at bounding box center [81, 89] width 132 height 13
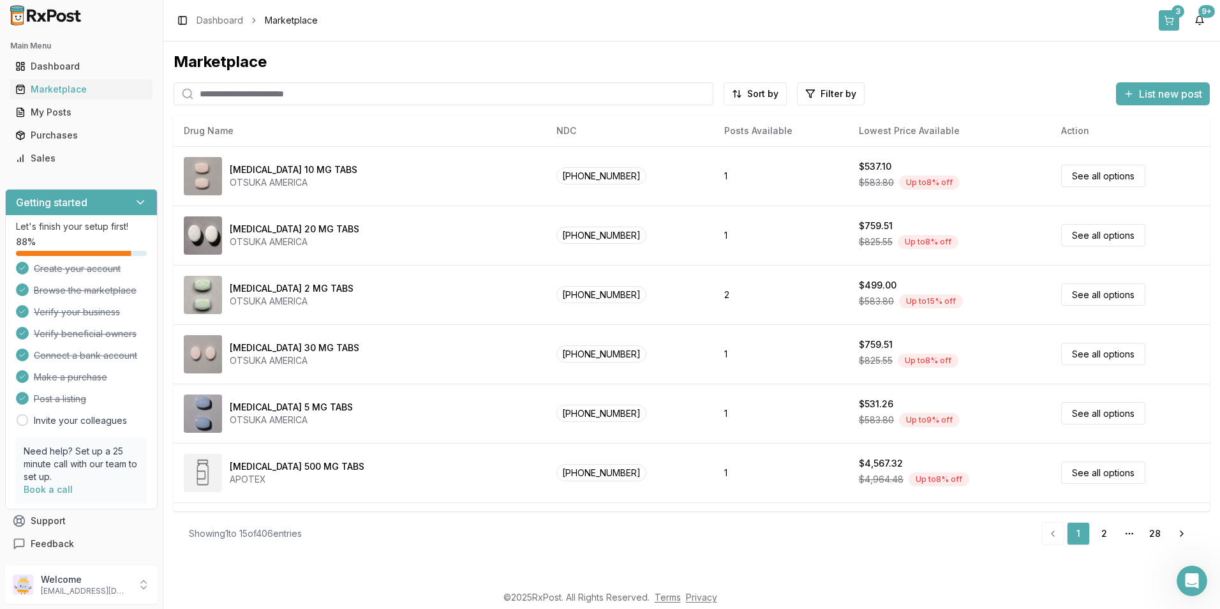
click at [1176, 22] on button "3" at bounding box center [1169, 20] width 20 height 20
